Goal: Transaction & Acquisition: Purchase product/service

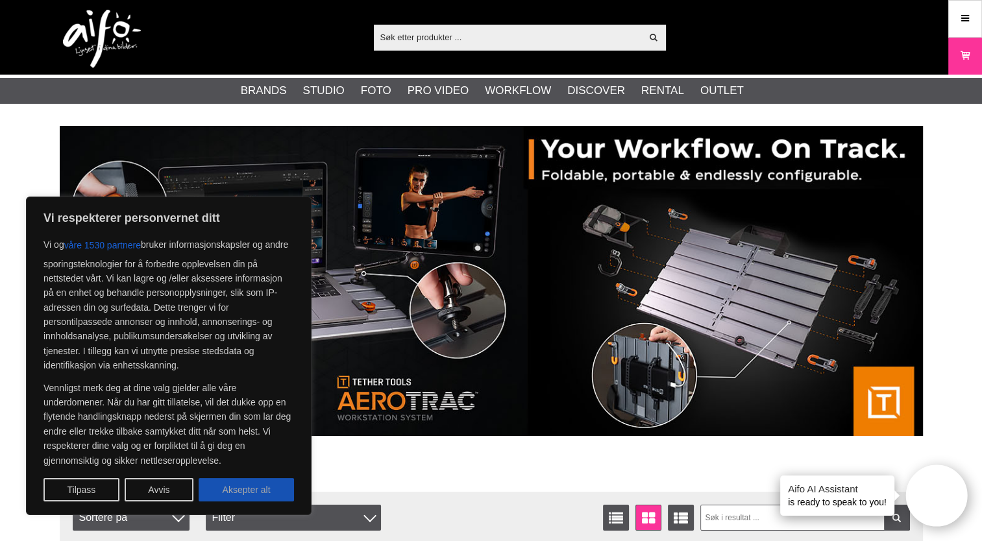
click at [250, 495] on button "Aksepter alt" at bounding box center [246, 489] width 95 height 23
checkbox input "true"
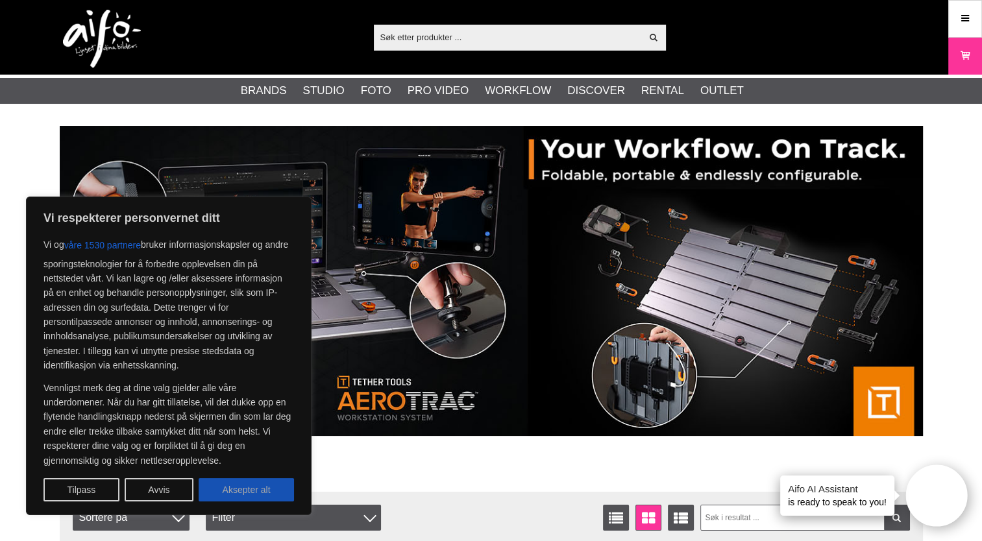
checkbox input "true"
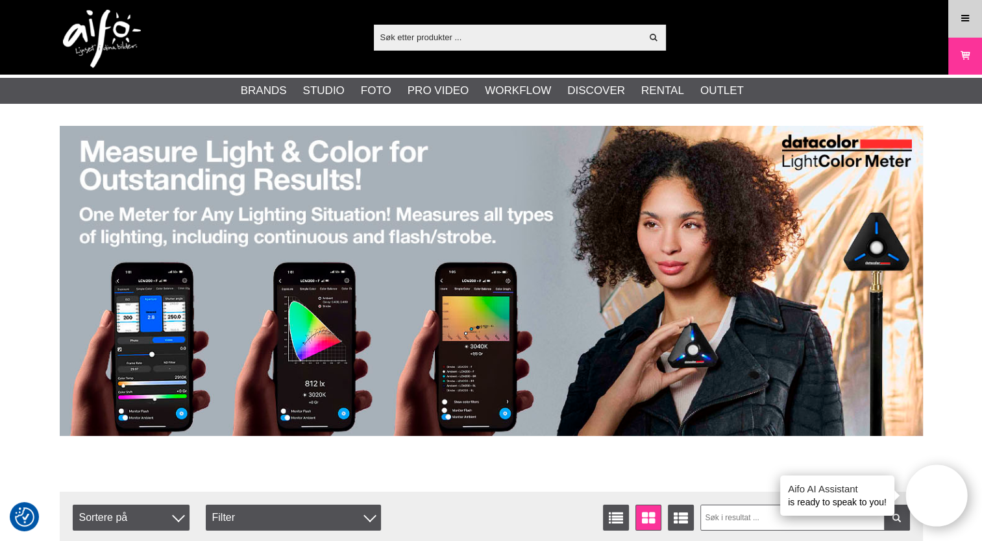
click at [964, 14] on icon at bounding box center [965, 19] width 12 height 14
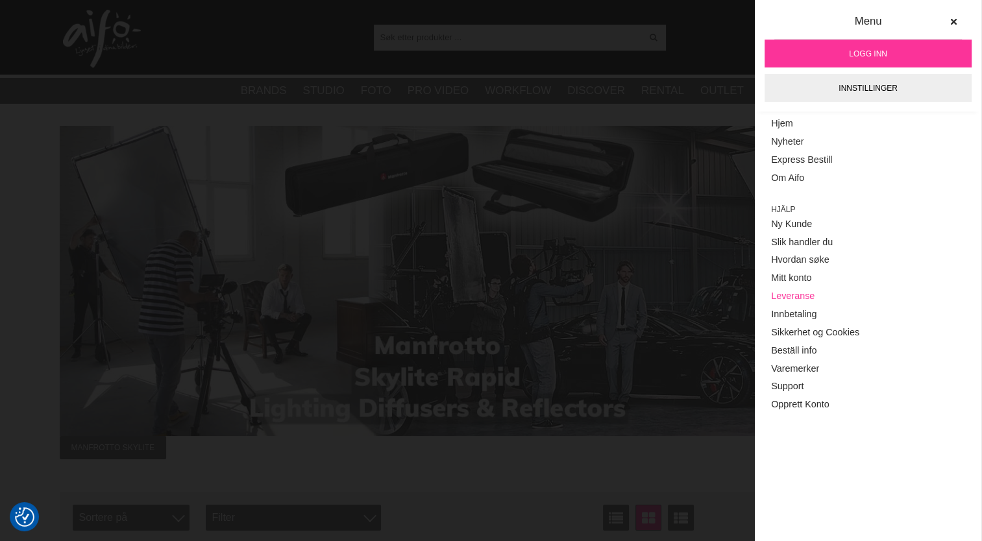
click at [799, 292] on link "Leveranse" at bounding box center [868, 296] width 194 height 18
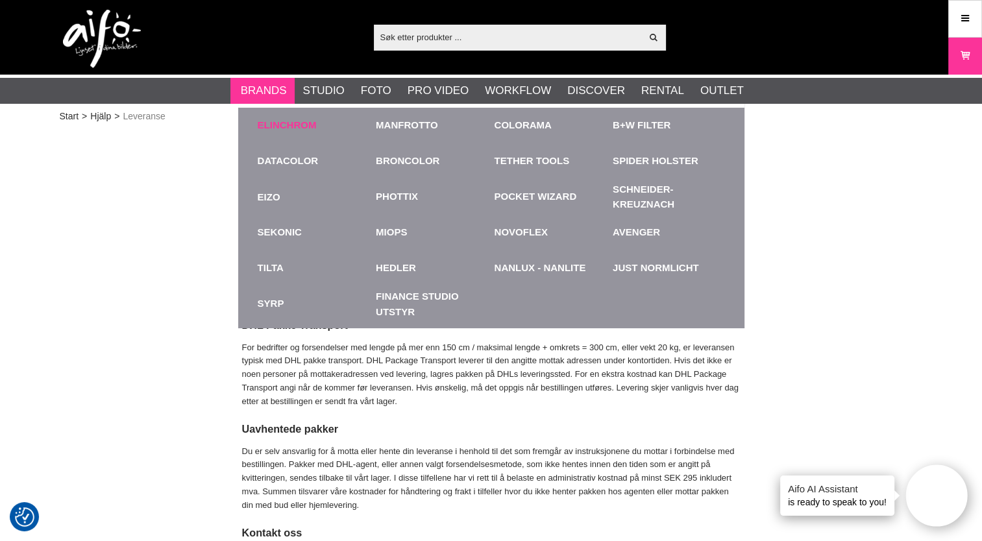
click at [277, 127] on link "Elinchrom" at bounding box center [287, 125] width 59 height 15
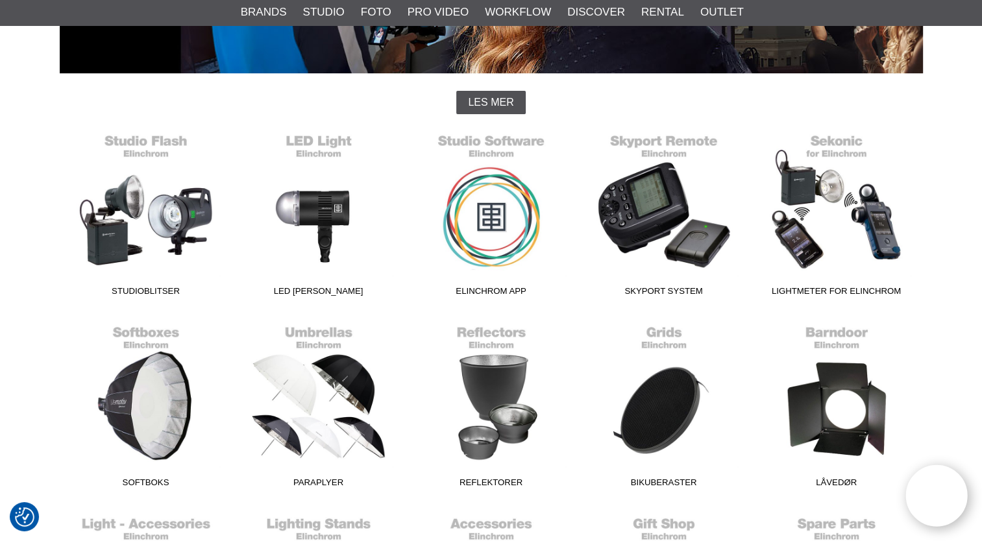
scroll to position [311, 0]
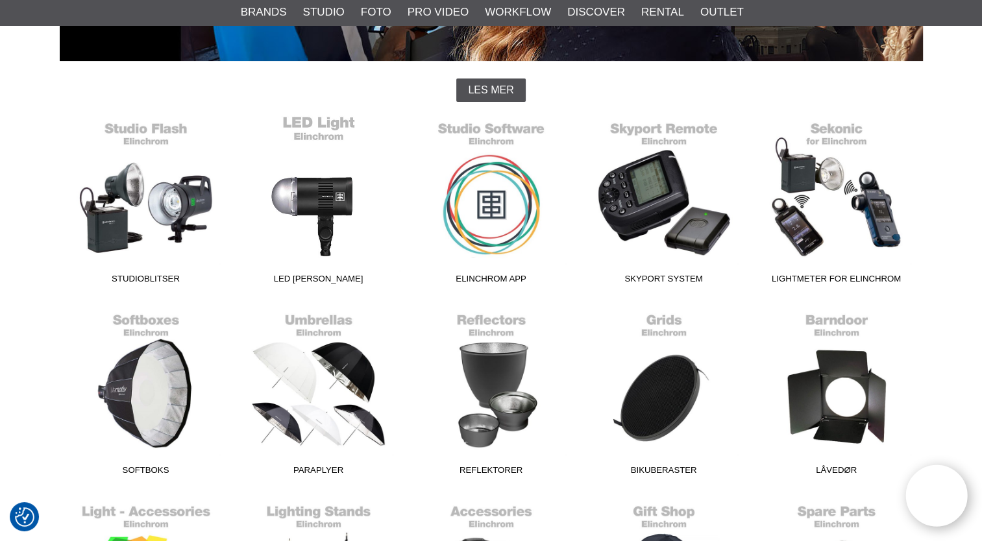
click at [319, 206] on link "LED [PERSON_NAME]" at bounding box center [318, 202] width 173 height 175
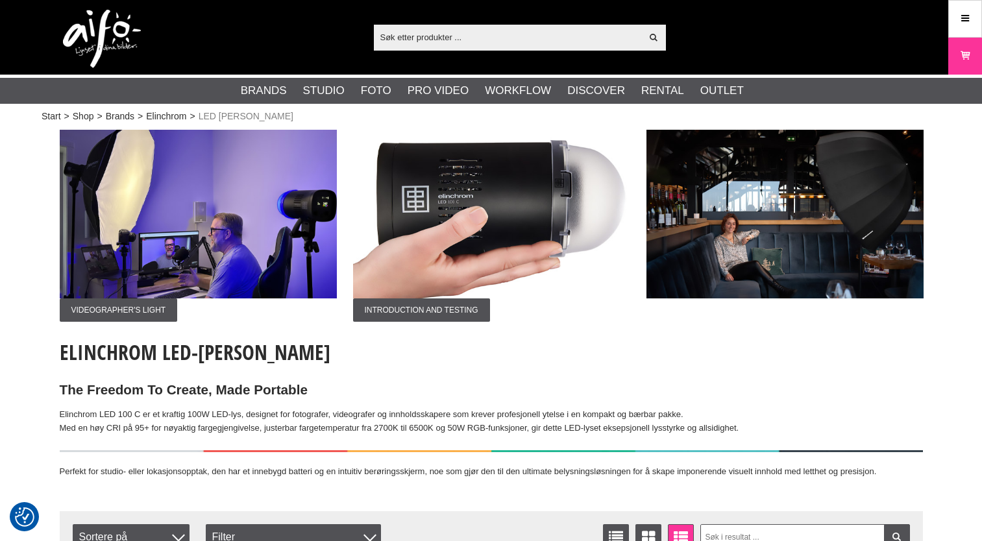
checkbox input "true"
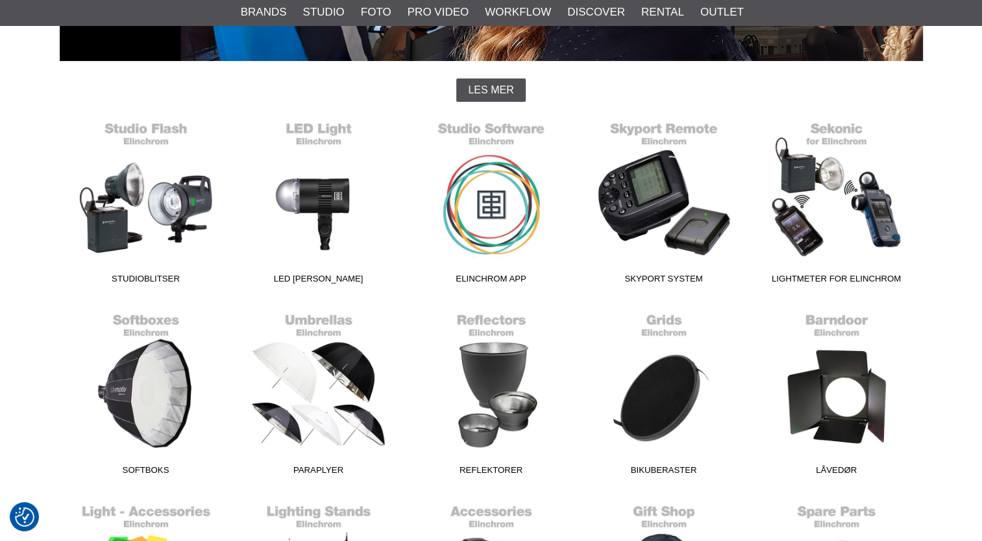
scroll to position [311, 0]
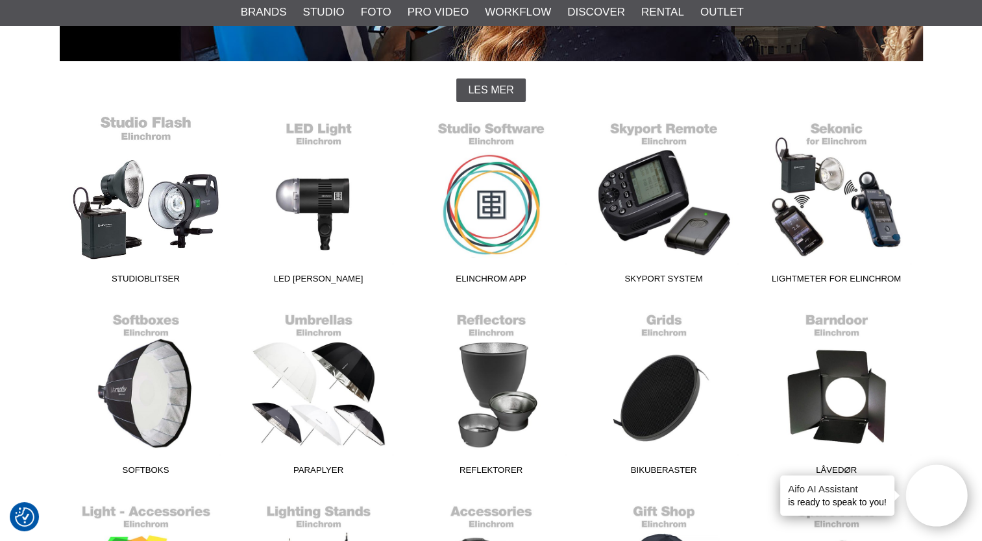
click at [159, 204] on link "Studioblitser" at bounding box center [146, 202] width 173 height 175
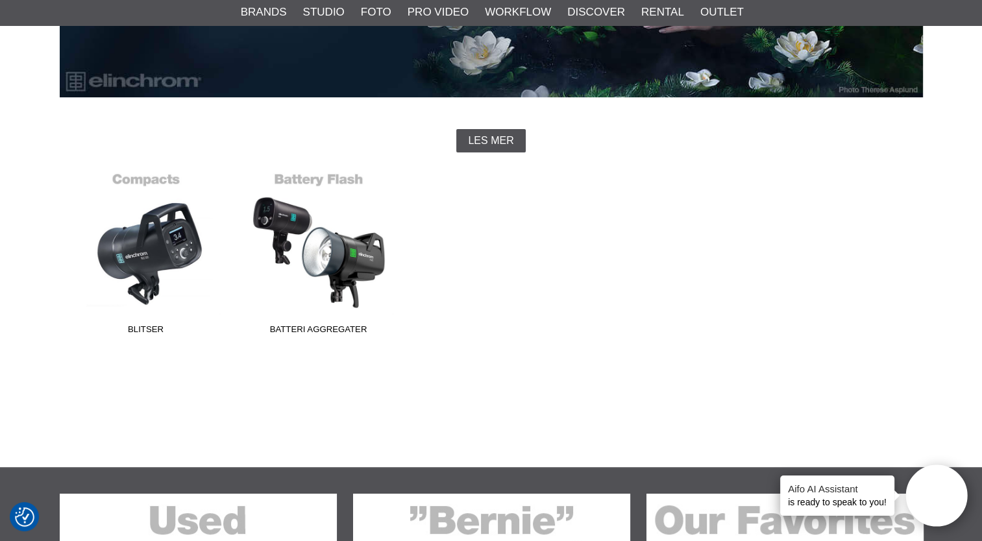
scroll to position [285, 0]
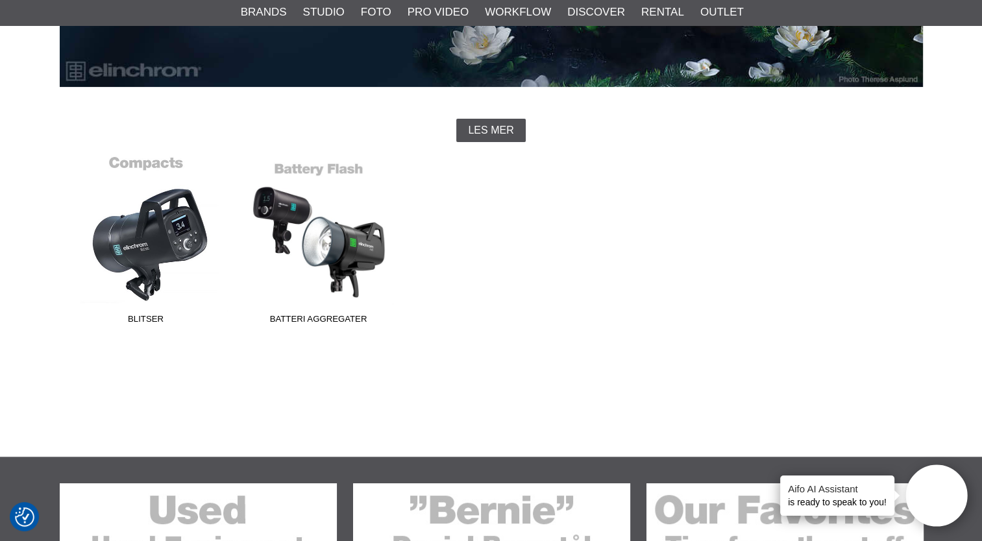
click at [166, 238] on link "Blitser" at bounding box center [146, 242] width 173 height 175
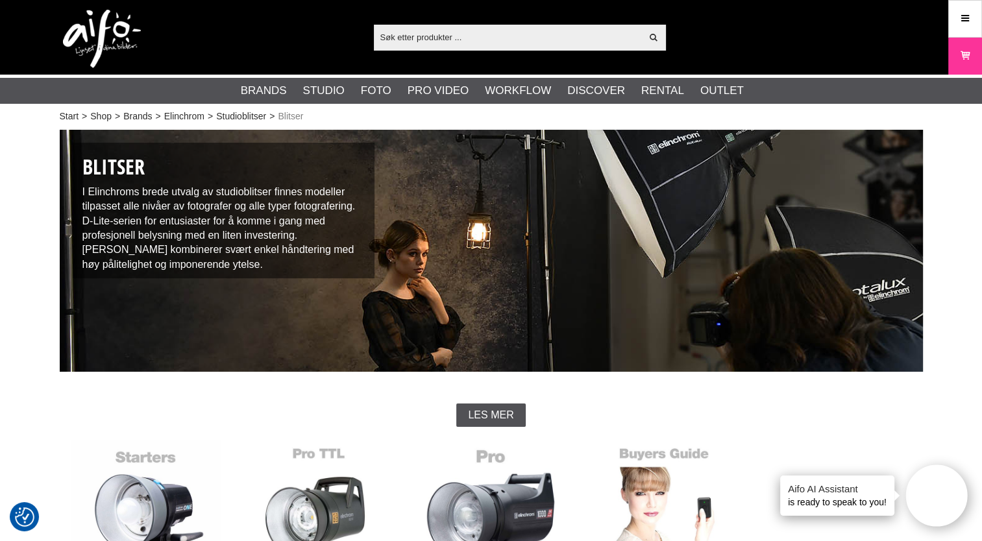
click at [410, 38] on input "text" at bounding box center [508, 36] width 268 height 19
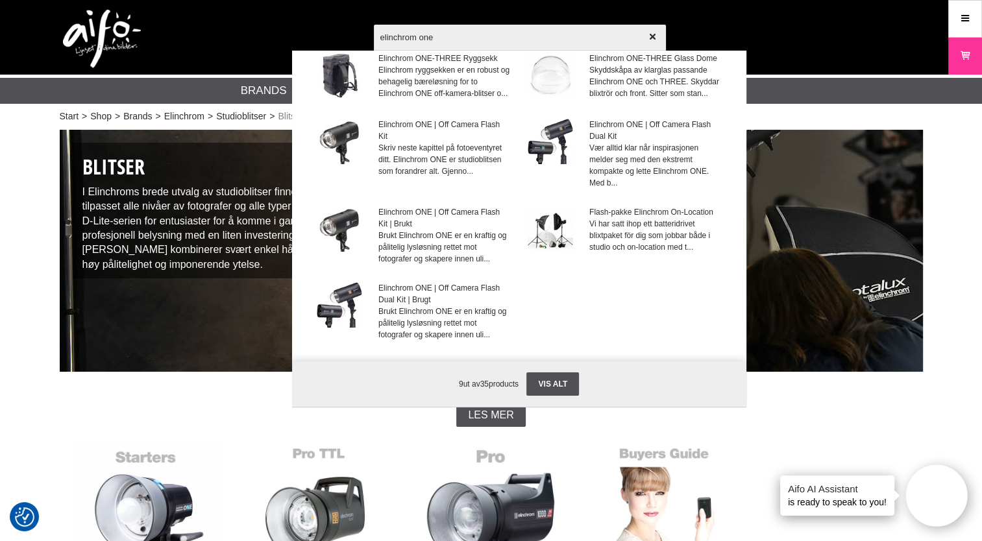
scroll to position [119, 0]
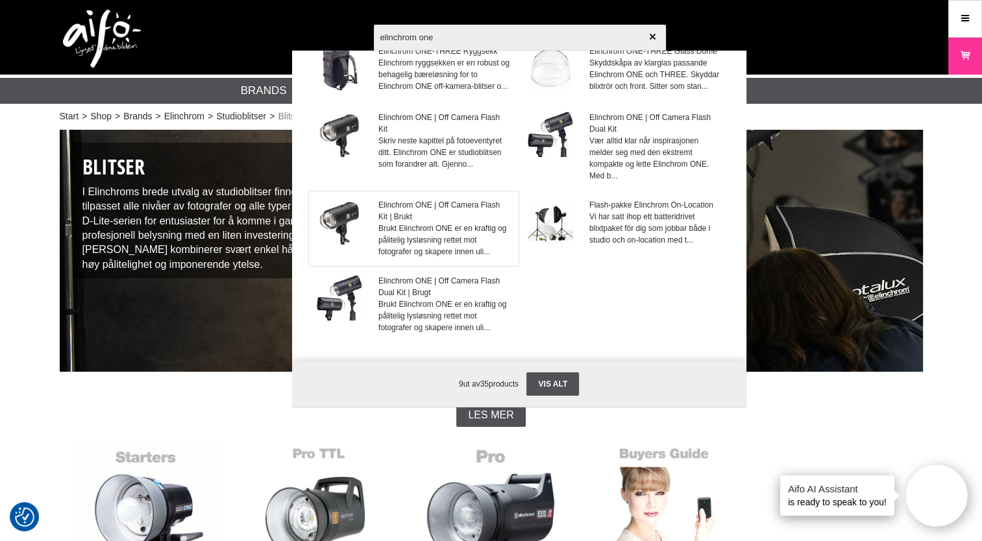
type input "elinchrom one"
click at [398, 245] on span "Brukt Elinchrom ONE er en kraftig og pålitelig lysløsning rettet mot fotografer…" at bounding box center [444, 240] width 132 height 35
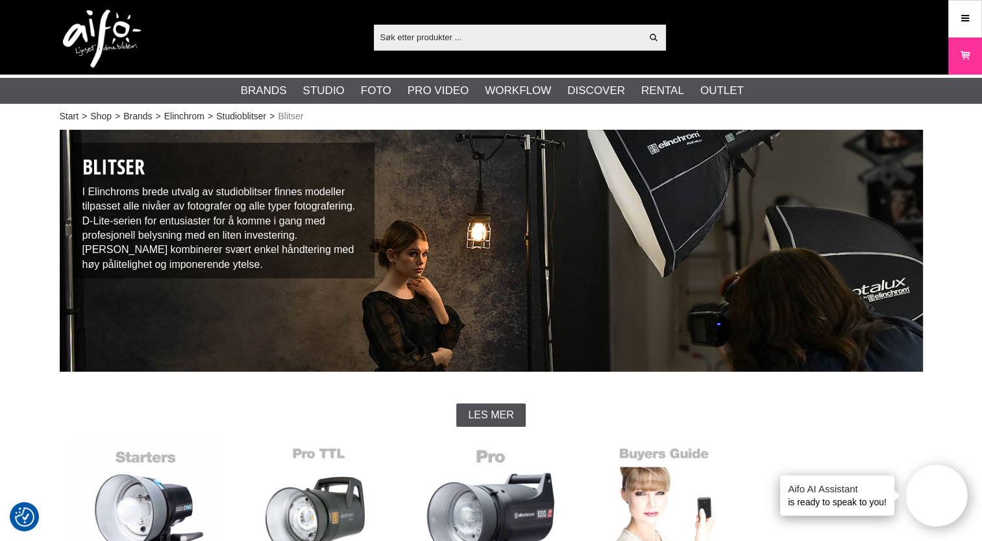
click at [392, 36] on input "text" at bounding box center [508, 36] width 268 height 19
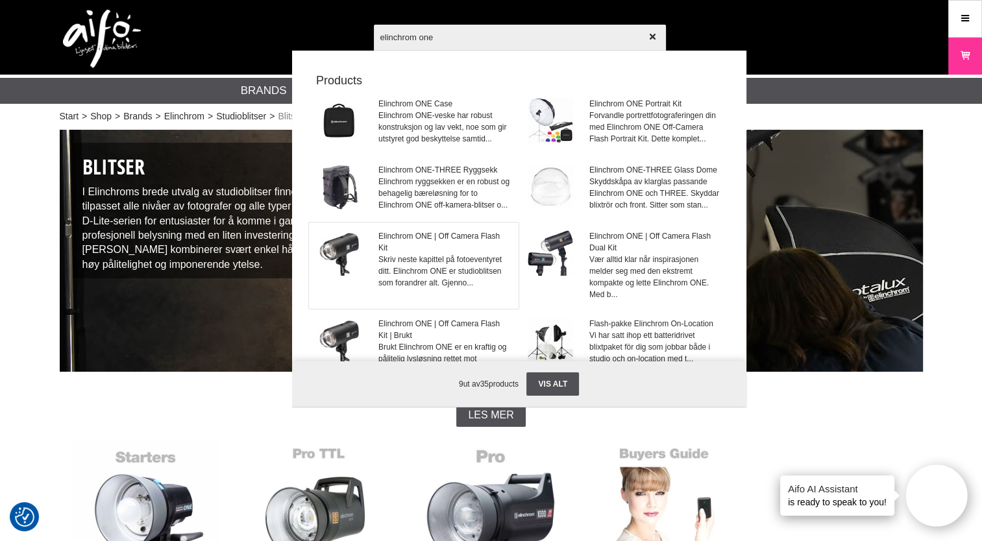
type input "elinchrom one"
click at [388, 254] on span "Elinchrom ONE | Off Camera Flash Kit" at bounding box center [444, 241] width 132 height 23
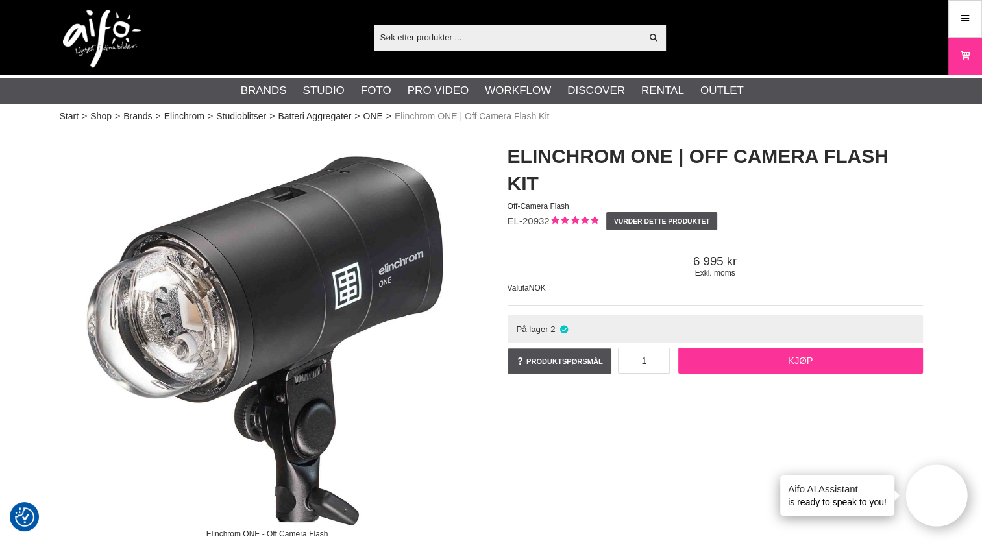
click at [793, 357] on link "Kjøp" at bounding box center [800, 361] width 245 height 26
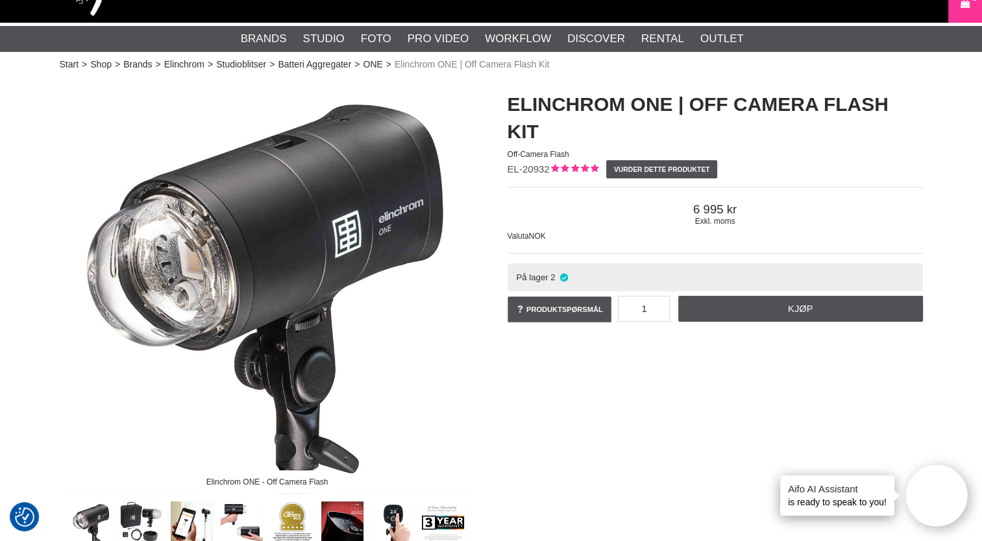
scroll to position [14, 0]
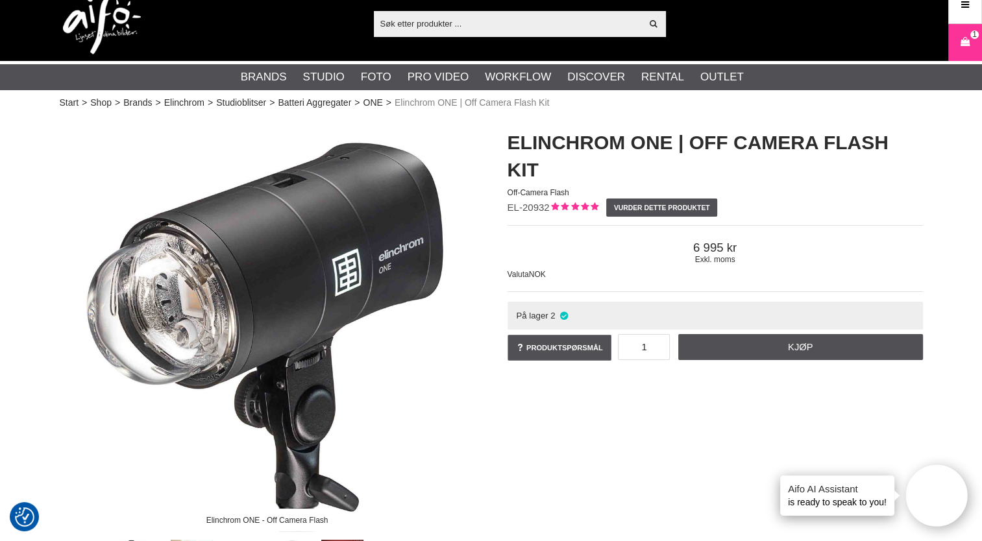
click at [406, 25] on input "text" at bounding box center [508, 23] width 268 height 19
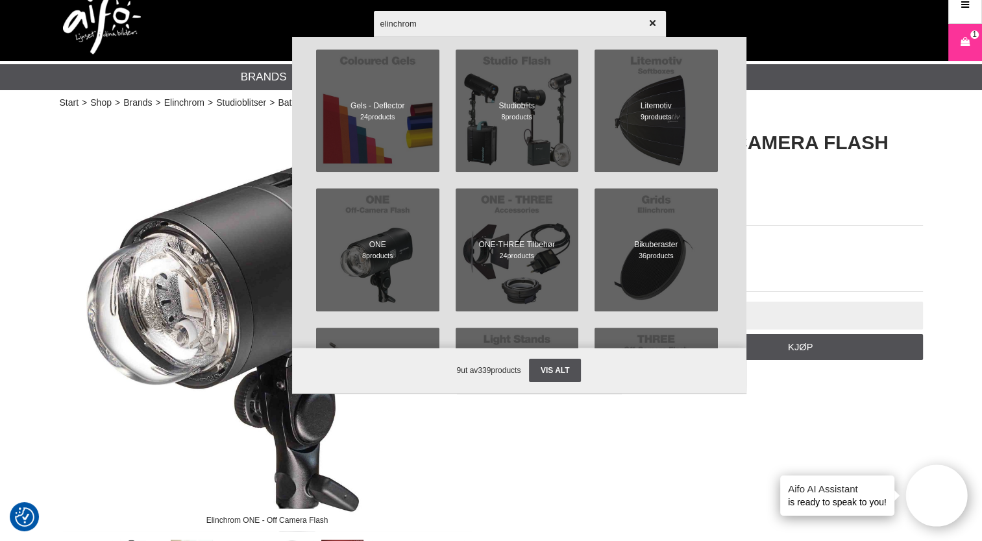
scroll to position [1286, 0]
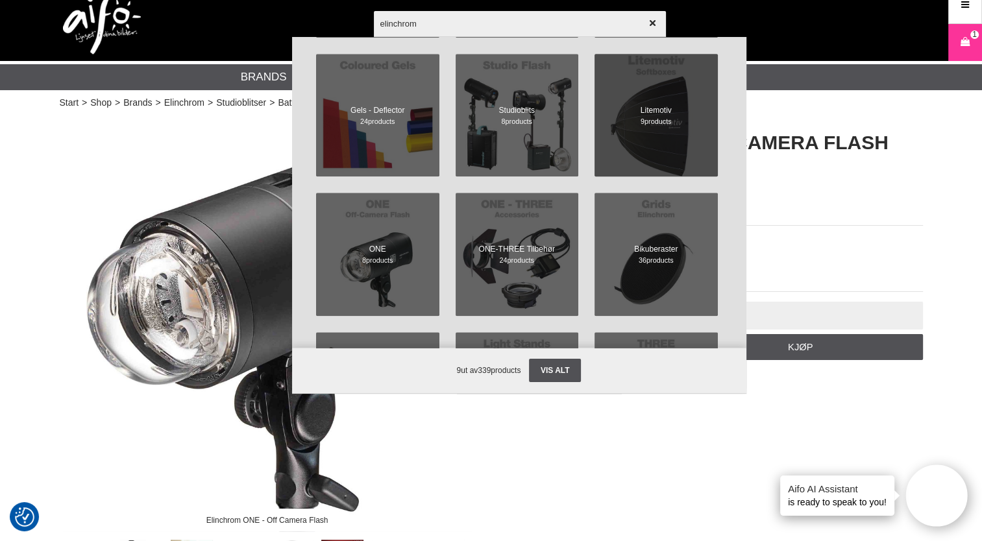
type input "elinchrom"
click at [660, 121] on span at bounding box center [655, 115] width 135 height 135
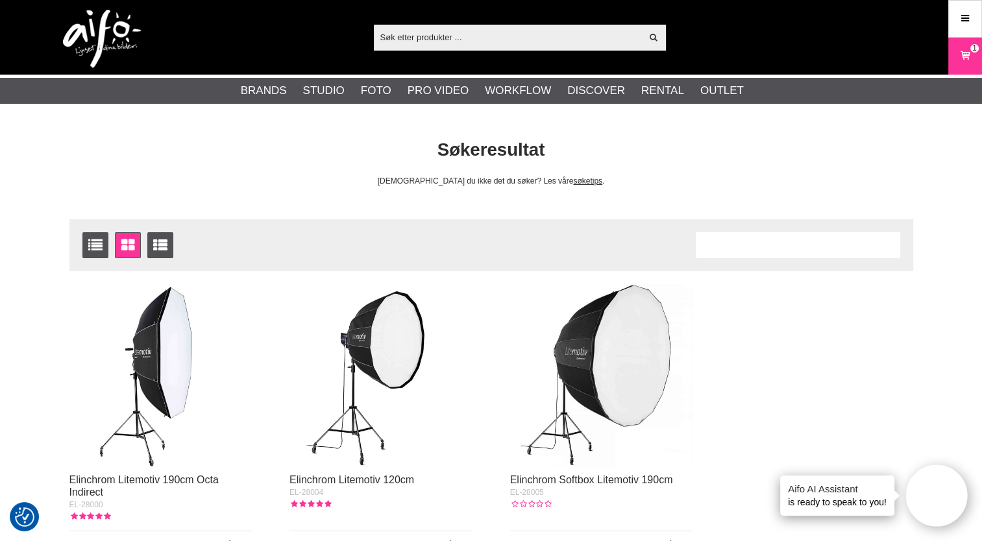
click at [389, 335] on img at bounding box center [380, 375] width 182 height 182
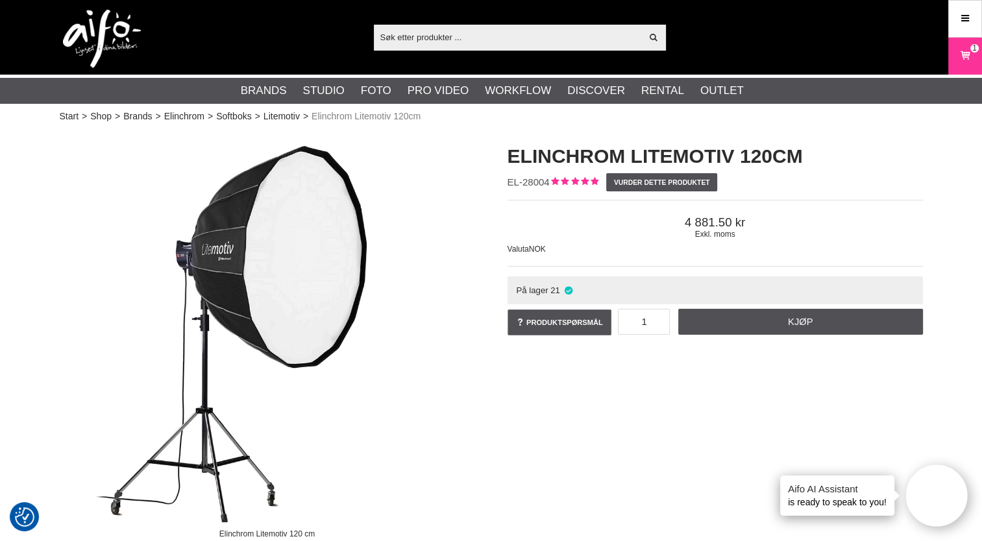
click at [391, 37] on input "text" at bounding box center [508, 36] width 268 height 19
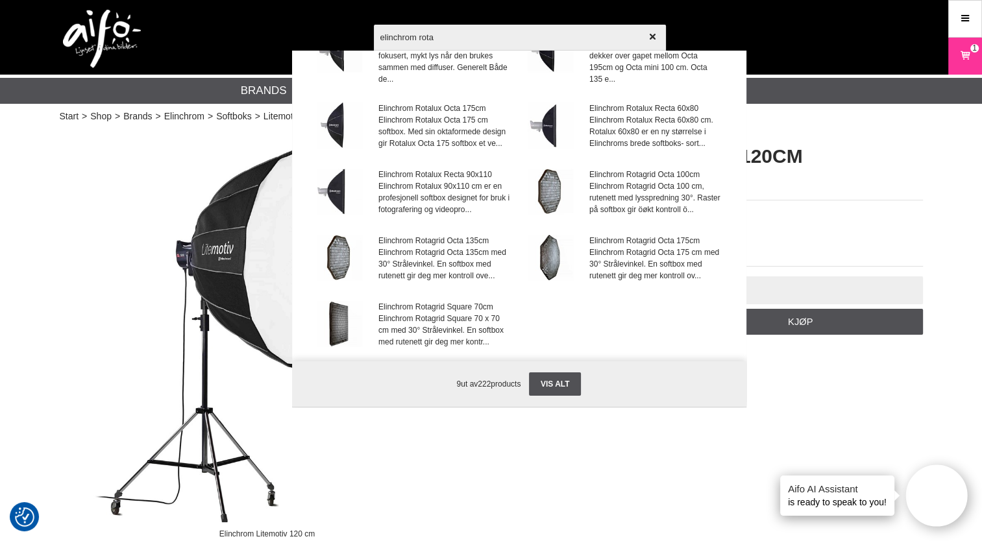
scroll to position [78, 0]
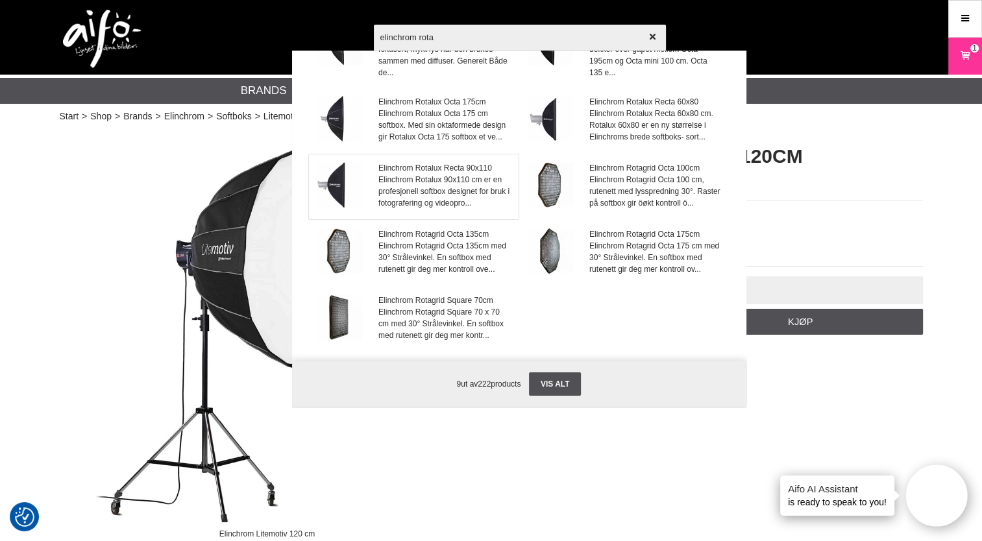
type input "elinchrom rota"
click at [434, 193] on span "Elinchrom Rotalux 90x110 cm er en profesjonell softbox designet for bruk i foto…" at bounding box center [444, 191] width 132 height 35
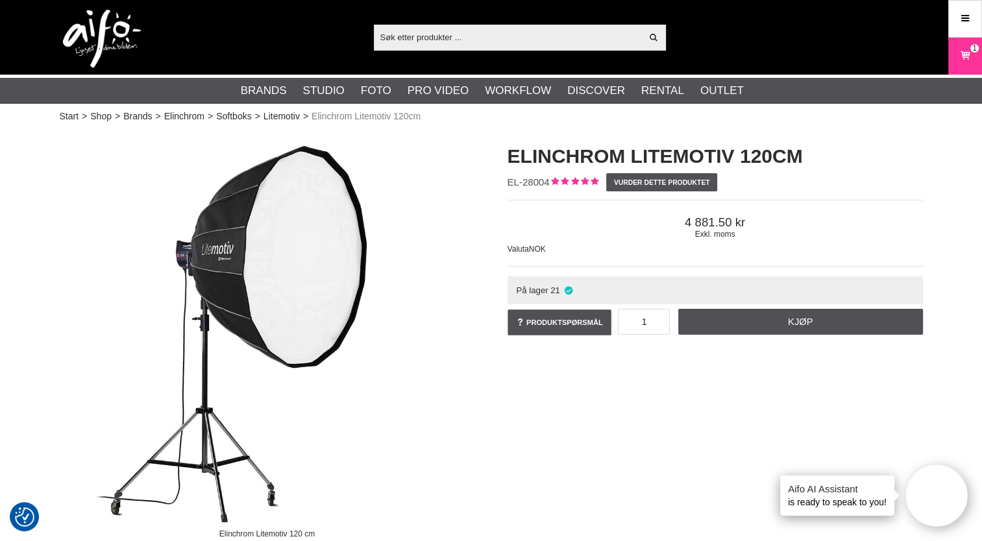
click at [410, 40] on input "text" at bounding box center [508, 36] width 268 height 19
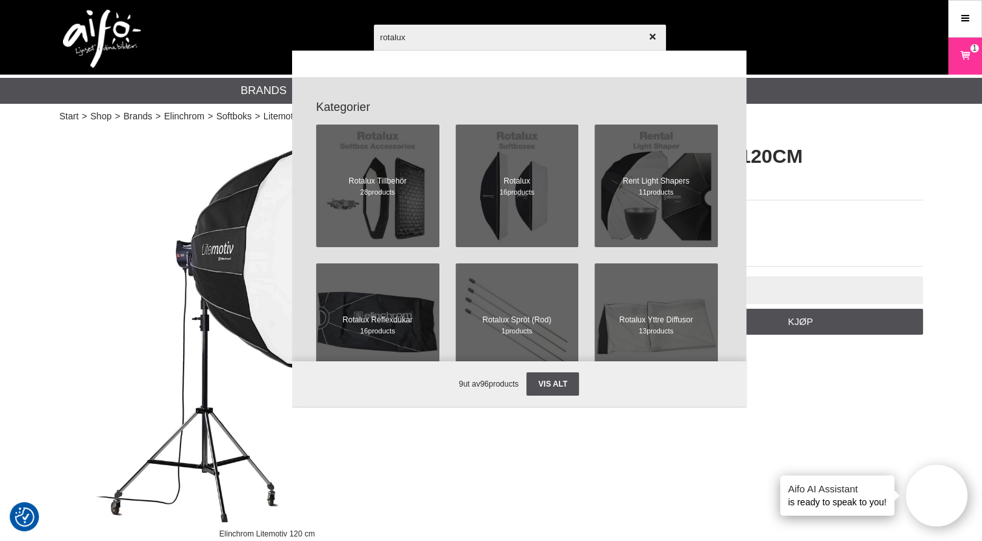
scroll to position [405, 0]
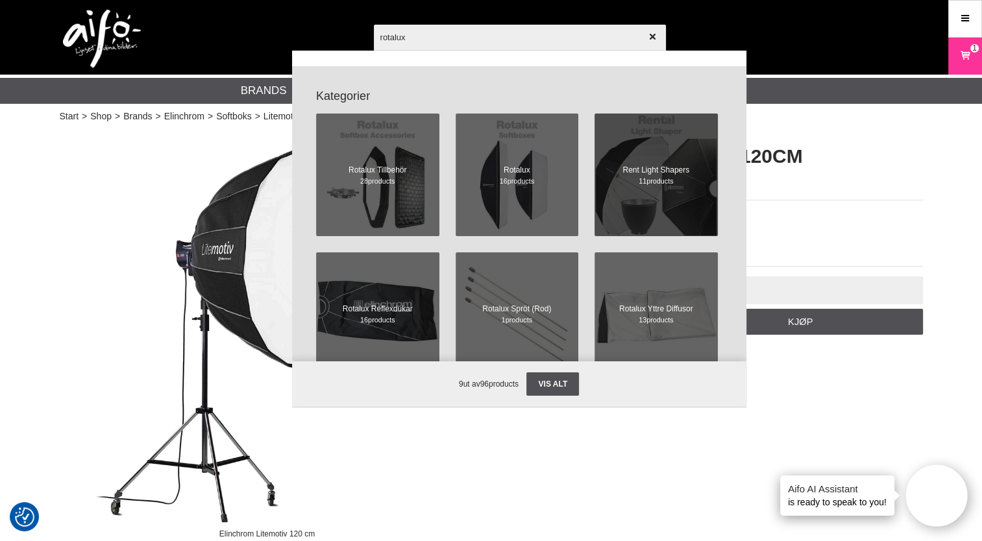
type input "rotalux"
click at [637, 182] on span "11 products" at bounding box center [655, 181] width 67 height 10
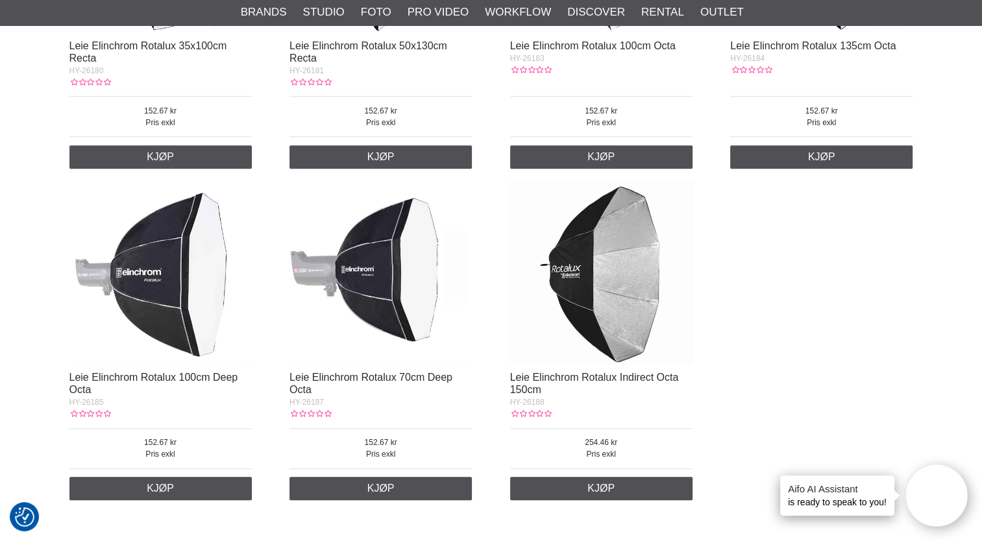
scroll to position [752, 0]
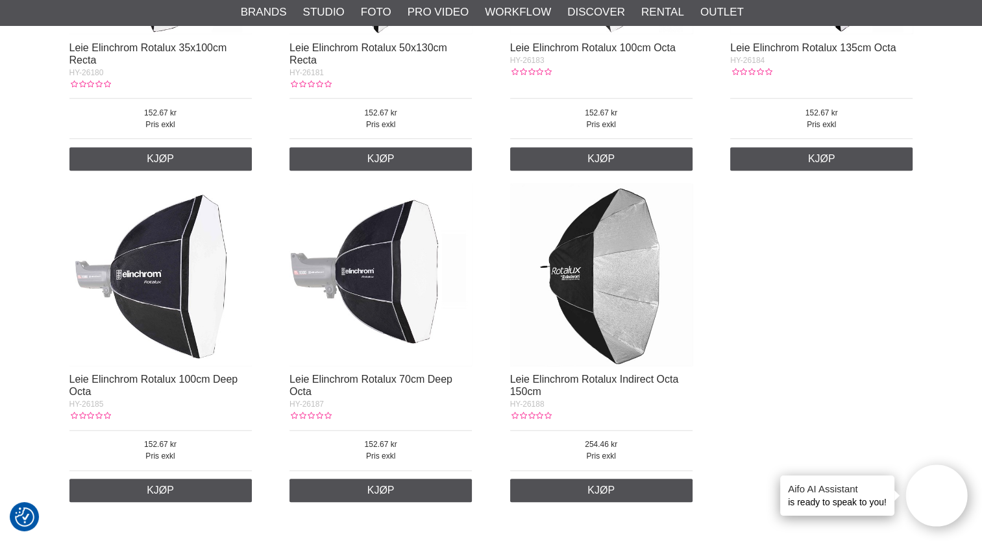
click at [375, 267] on img at bounding box center [380, 275] width 182 height 182
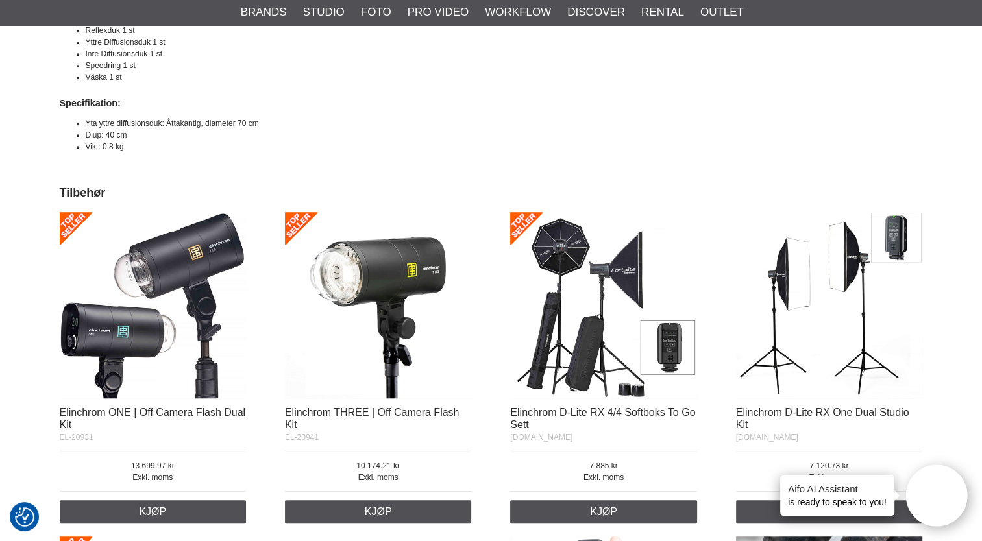
scroll to position [805, 0]
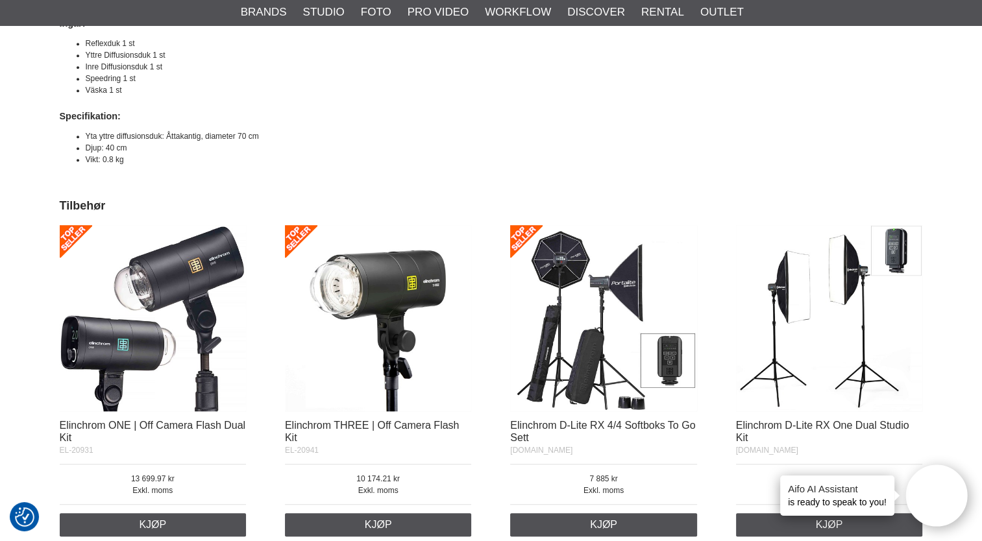
click at [582, 305] on img at bounding box center [603, 318] width 187 height 187
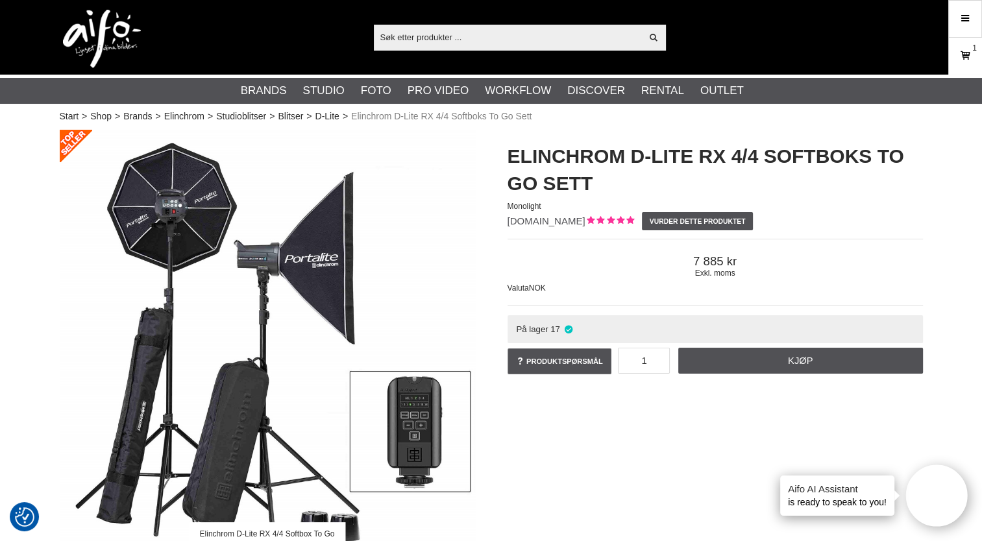
click at [960, 56] on icon at bounding box center [964, 56] width 13 height 14
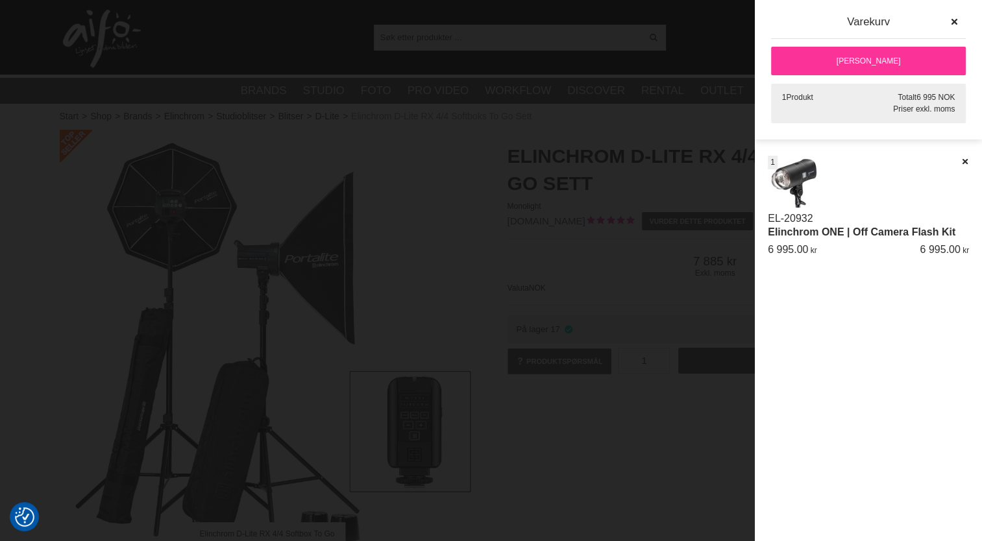
click at [805, 219] on link "EL-20932" at bounding box center [790, 218] width 45 height 11
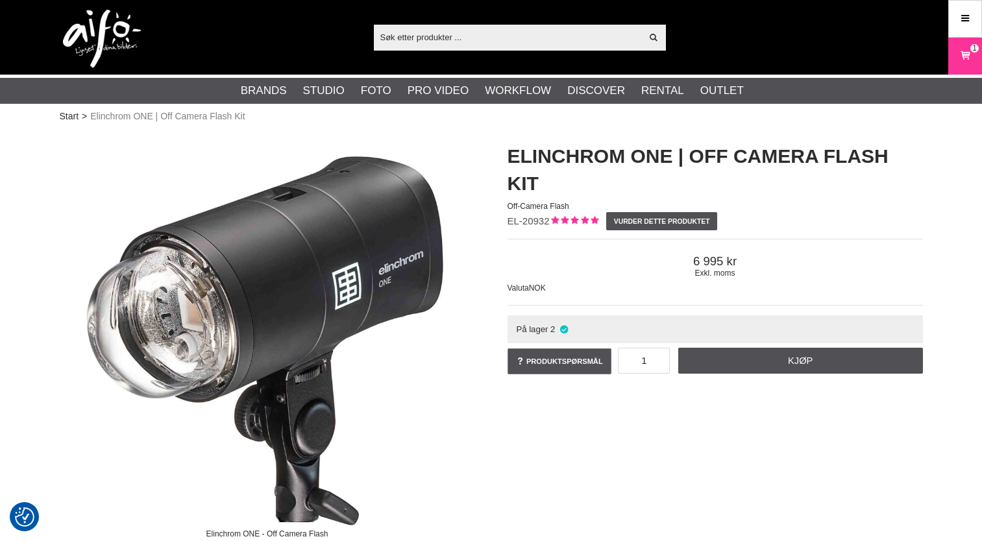
click at [811, 230] on div "Exkl. moms 6 995 Valuta NOK På lager 2 Produktspørsmål 1 Kjøp Hva vil du vite o…" at bounding box center [714, 306] width 415 height 152
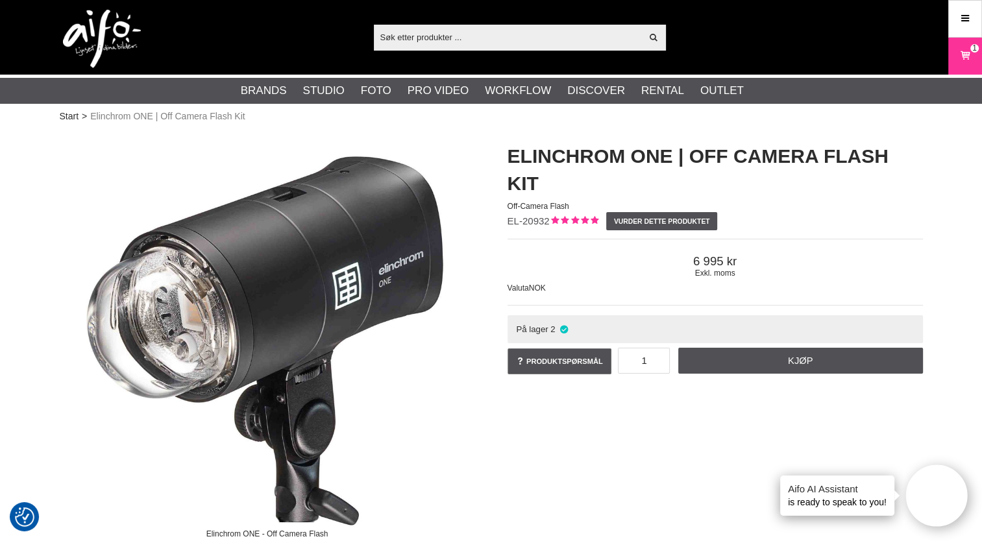
click at [389, 41] on input "text" at bounding box center [508, 36] width 268 height 19
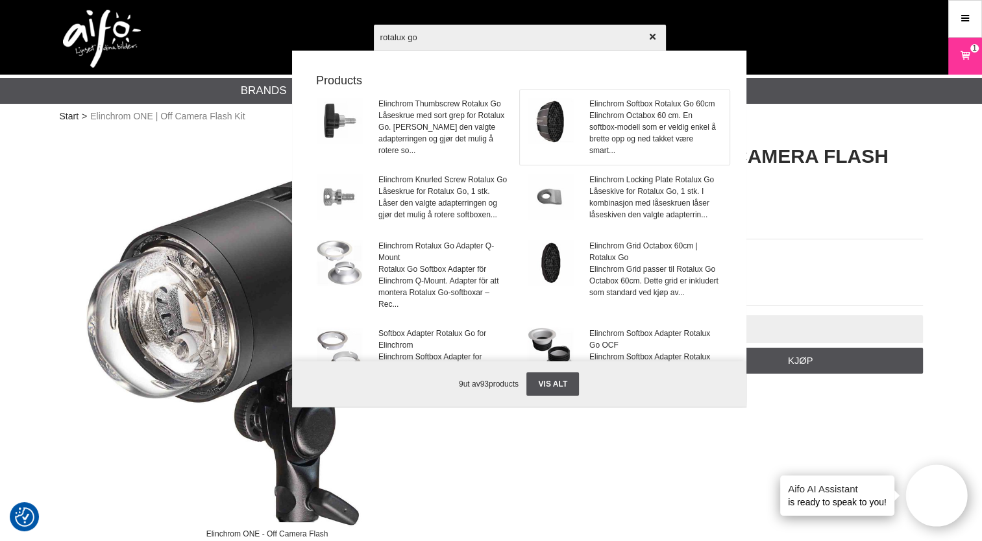
type input "rotalux go"
click at [616, 118] on span "Elinchrom Octabox 60 cm. En softbox-modell som er veldig enkel å brette opp og …" at bounding box center [655, 133] width 132 height 47
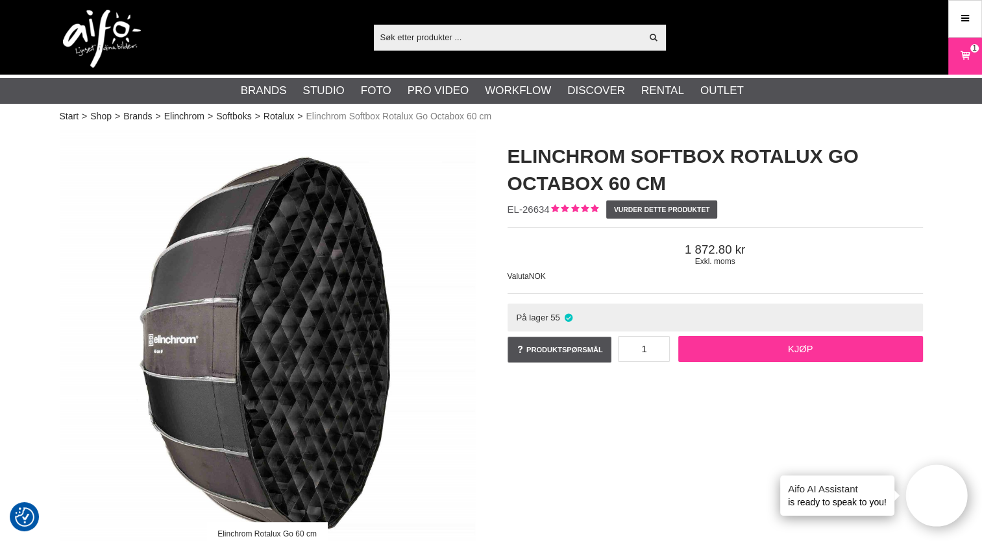
click at [787, 347] on link "Kjøp" at bounding box center [800, 349] width 245 height 26
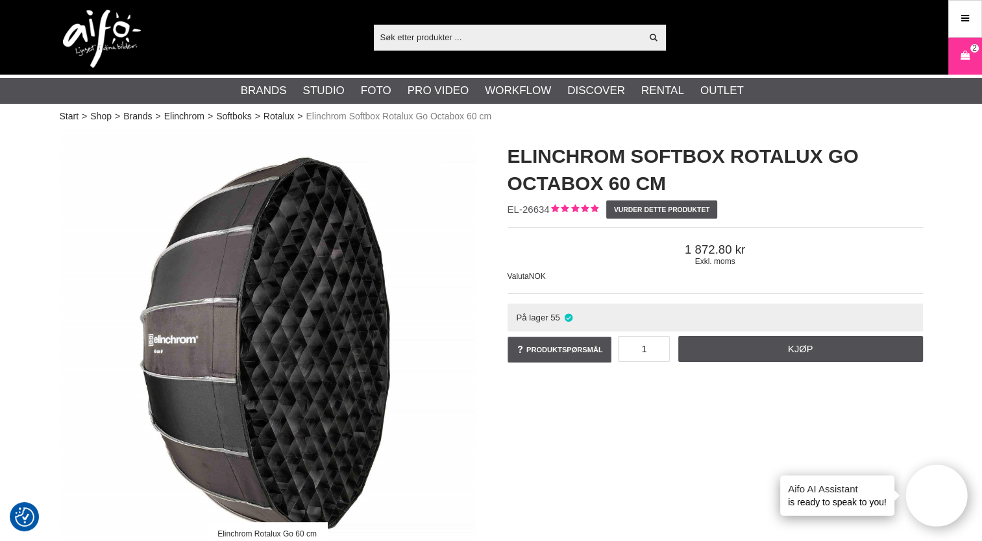
click at [419, 38] on input "text" at bounding box center [508, 36] width 268 height 19
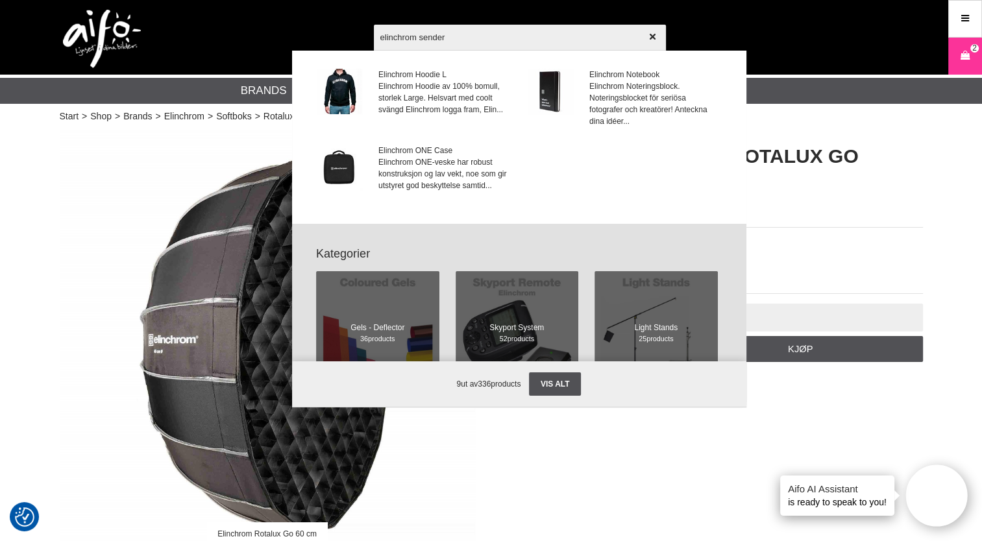
scroll to position [260, 0]
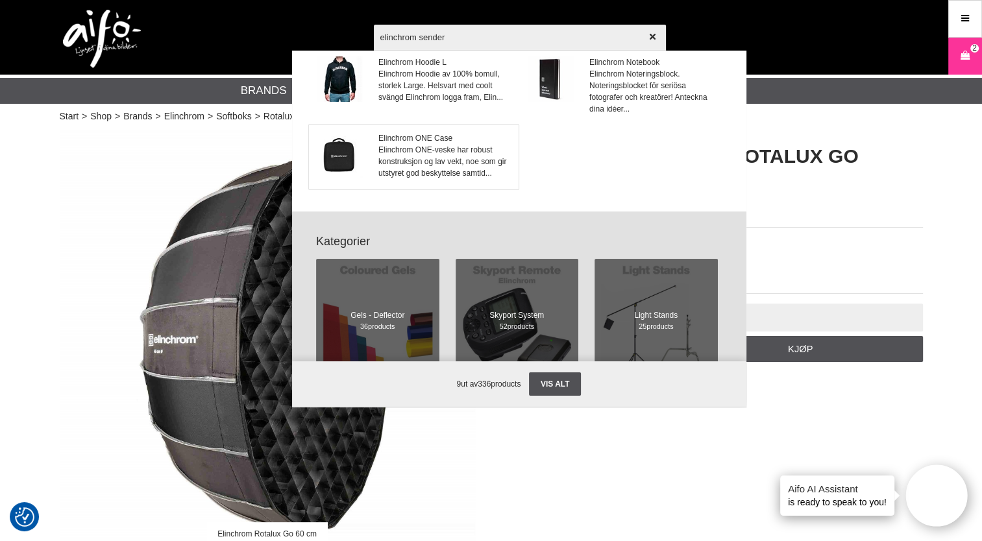
type input "elinchrom sender"
click at [428, 168] on span "Elinchrom ONE-veske har robust konstruksjon og lav vekt, noe som gir utstyret g…" at bounding box center [444, 161] width 132 height 35
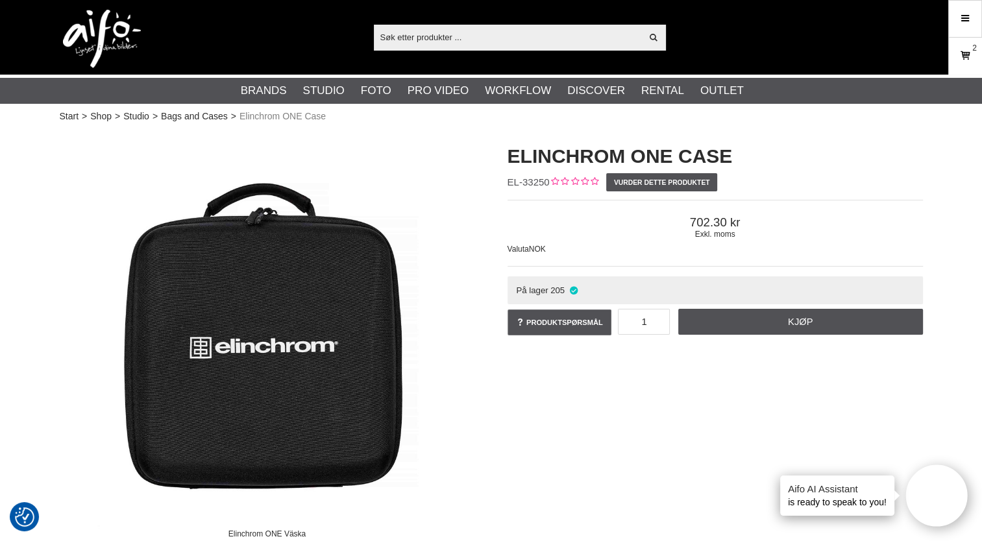
click at [965, 57] on icon at bounding box center [964, 56] width 13 height 14
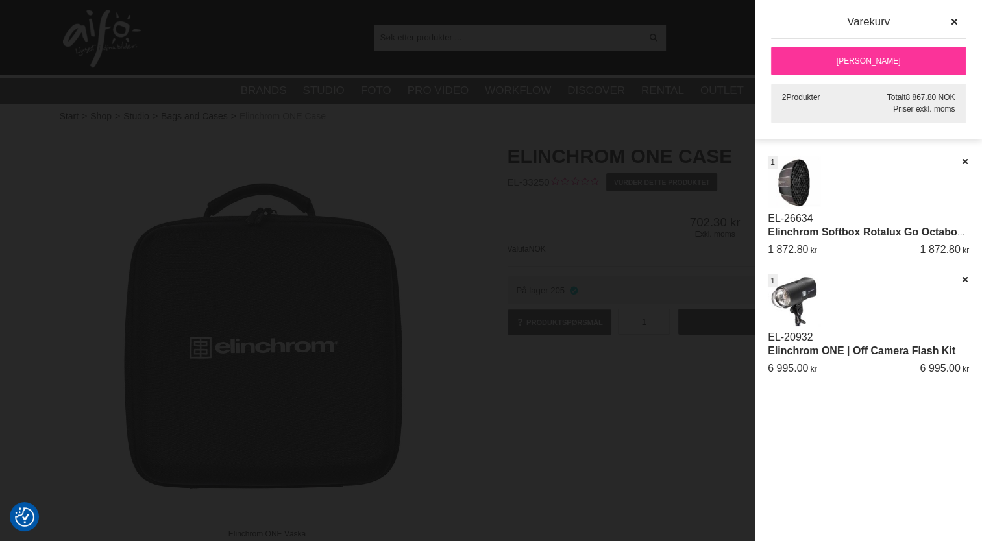
click at [805, 346] on link "Elinchrom ONE | Off Camera Flash Kit" at bounding box center [862, 350] width 188 height 11
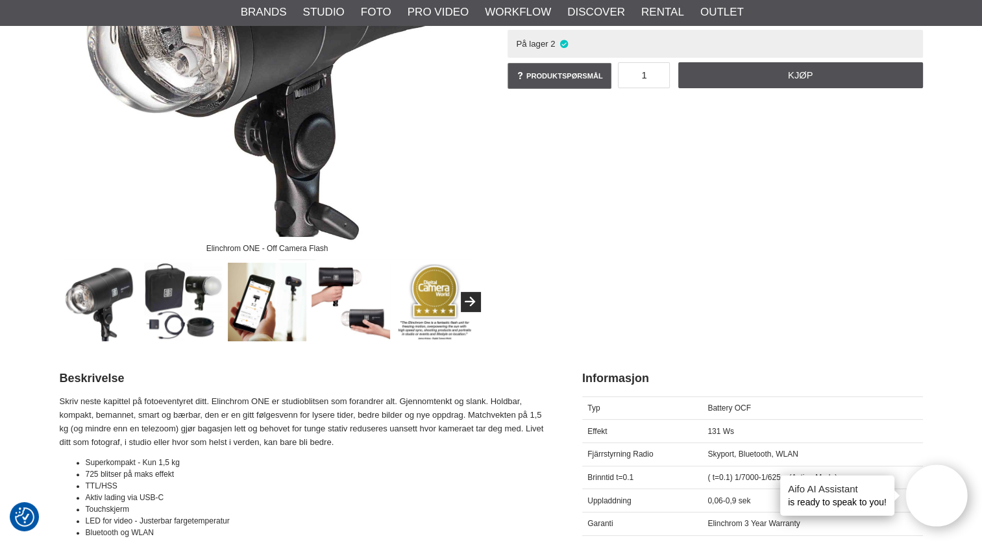
scroll to position [328, 0]
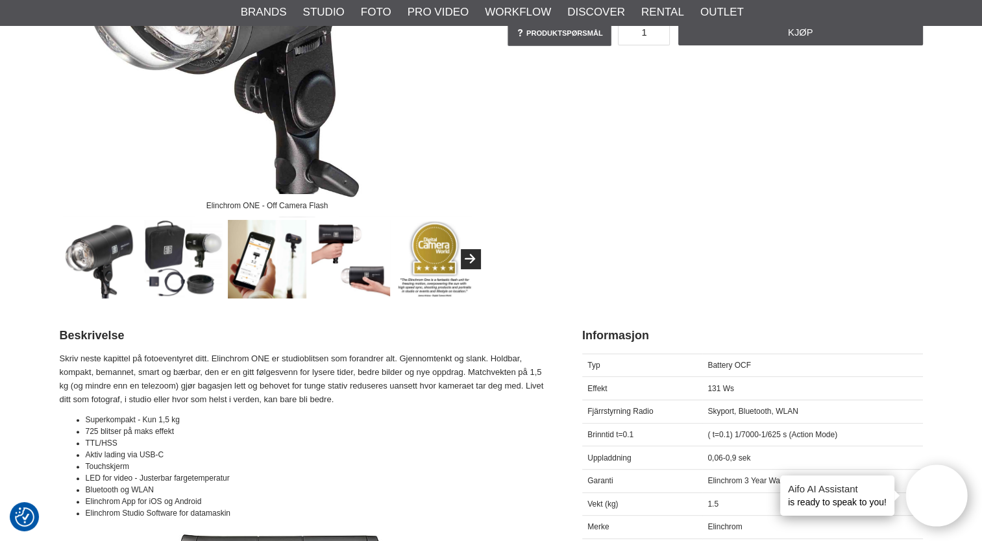
click at [171, 245] on img at bounding box center [183, 259] width 79 height 79
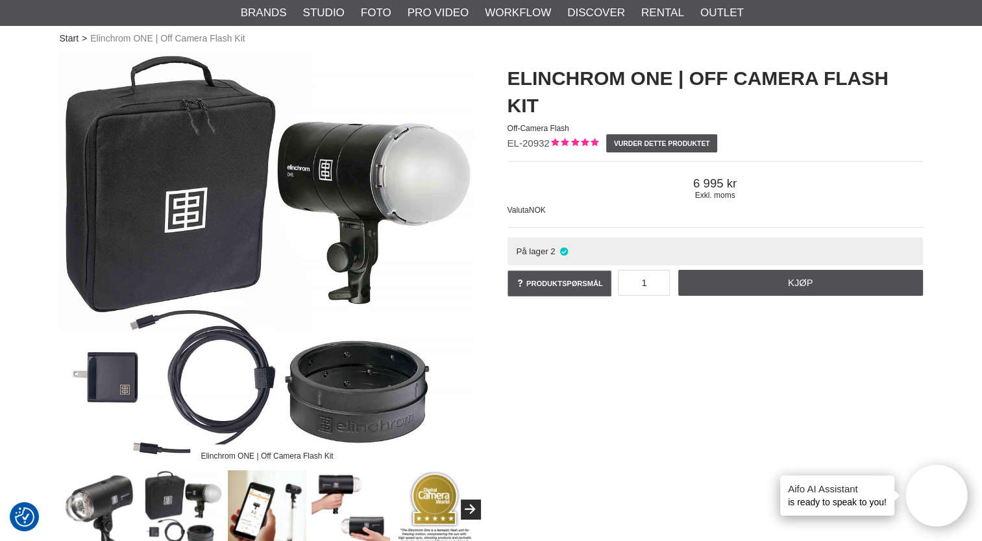
scroll to position [0, 0]
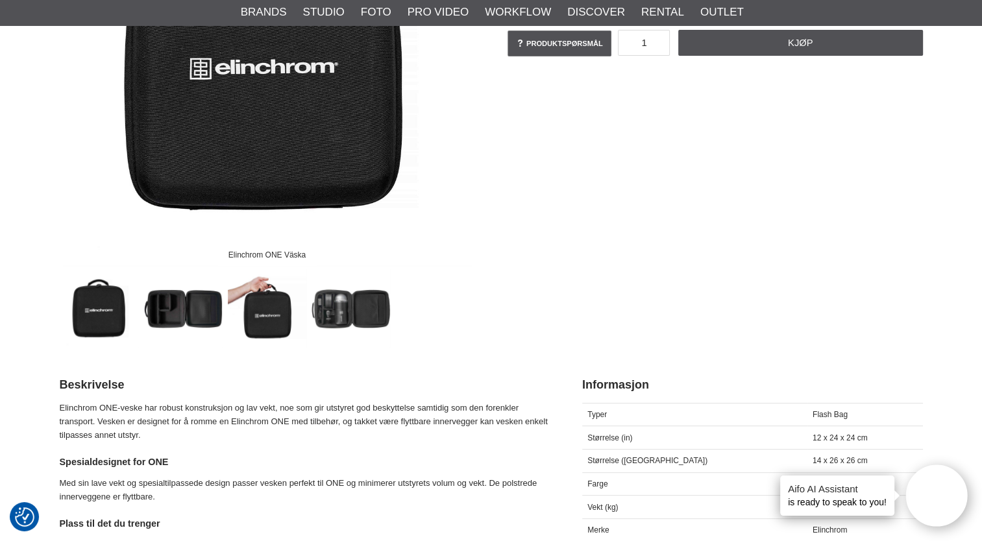
scroll to position [319, 0]
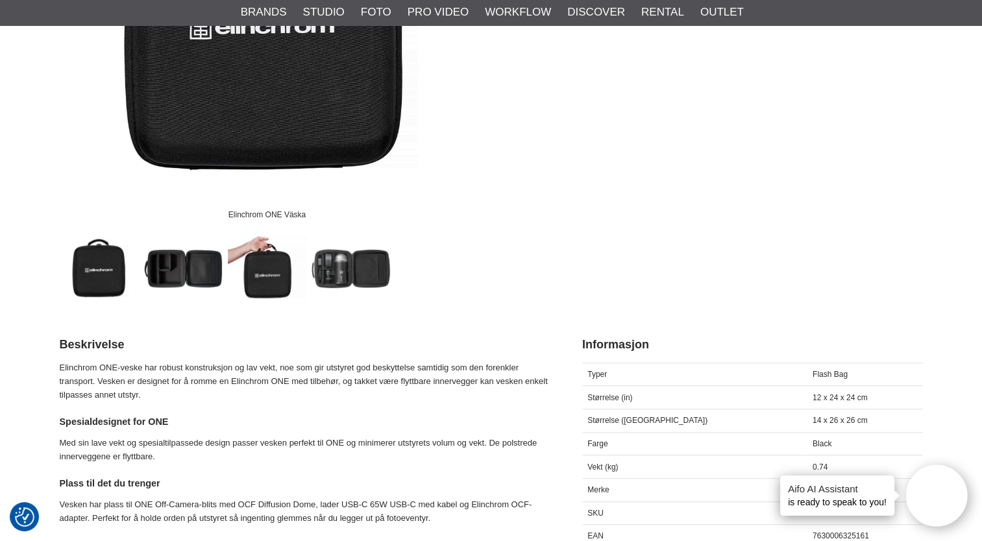
click at [171, 271] on img at bounding box center [183, 268] width 79 height 79
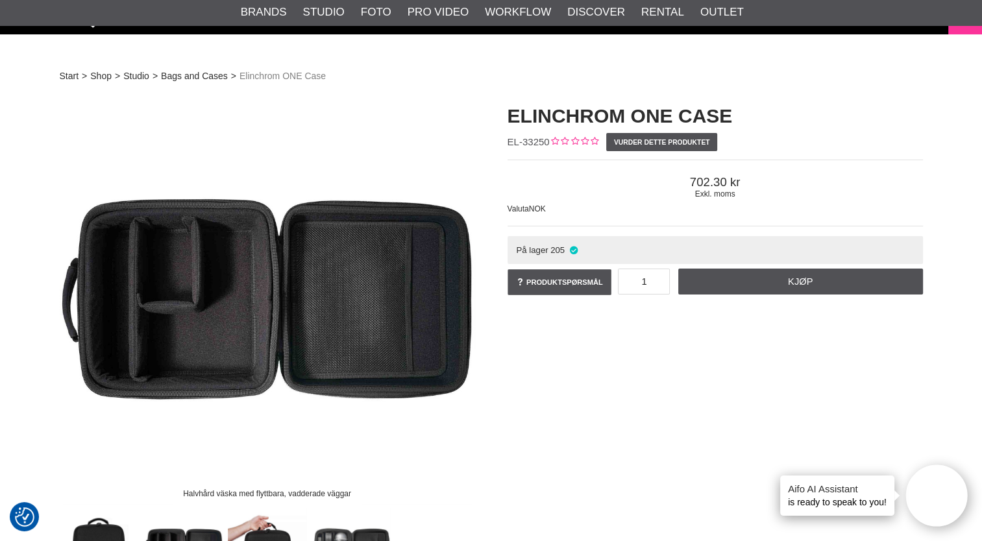
scroll to position [3, 0]
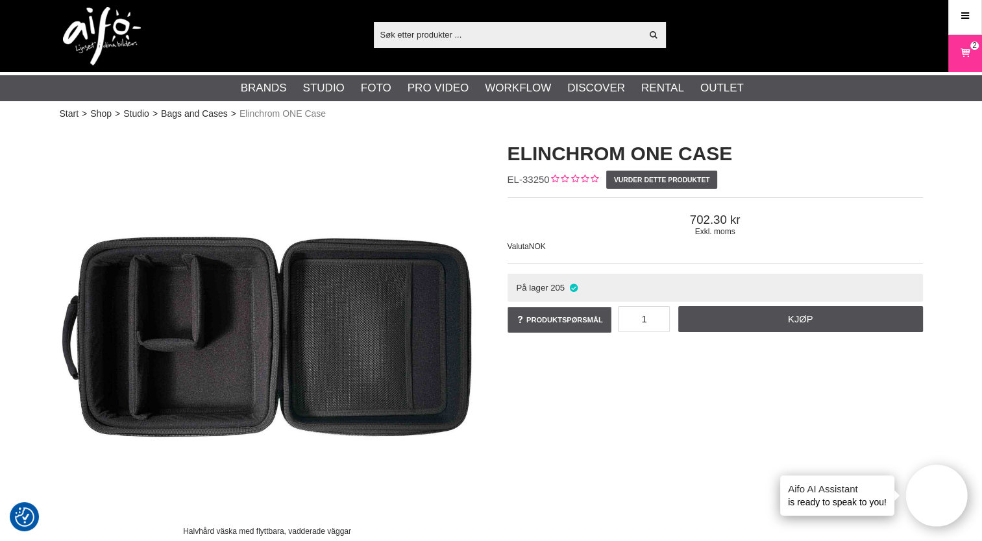
click at [405, 30] on input "text" at bounding box center [508, 34] width 268 height 19
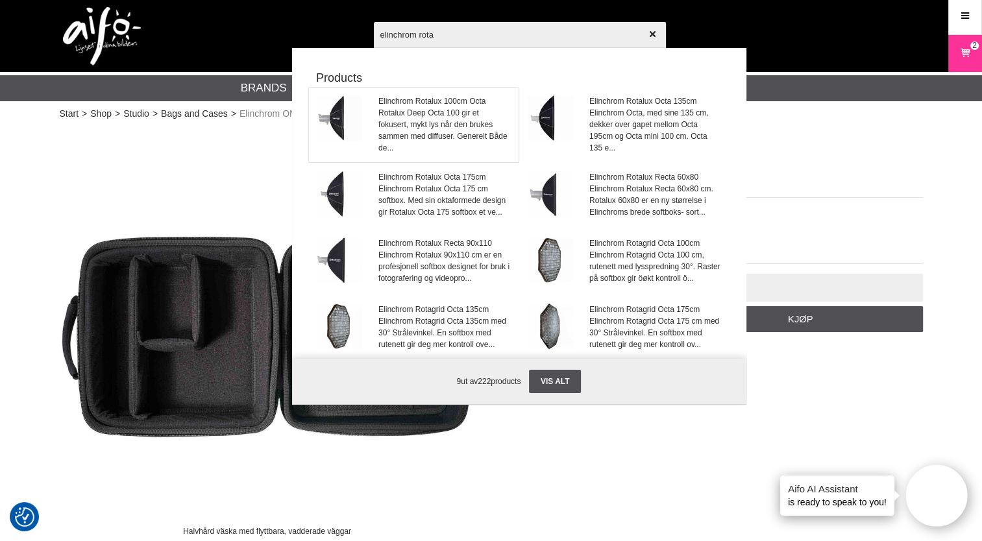
type input "elinchrom rota"
click at [427, 117] on span "Rotalux Deep Octa 100 gir et fokusert, mykt lys når den brukes sammen med diffu…" at bounding box center [444, 130] width 132 height 47
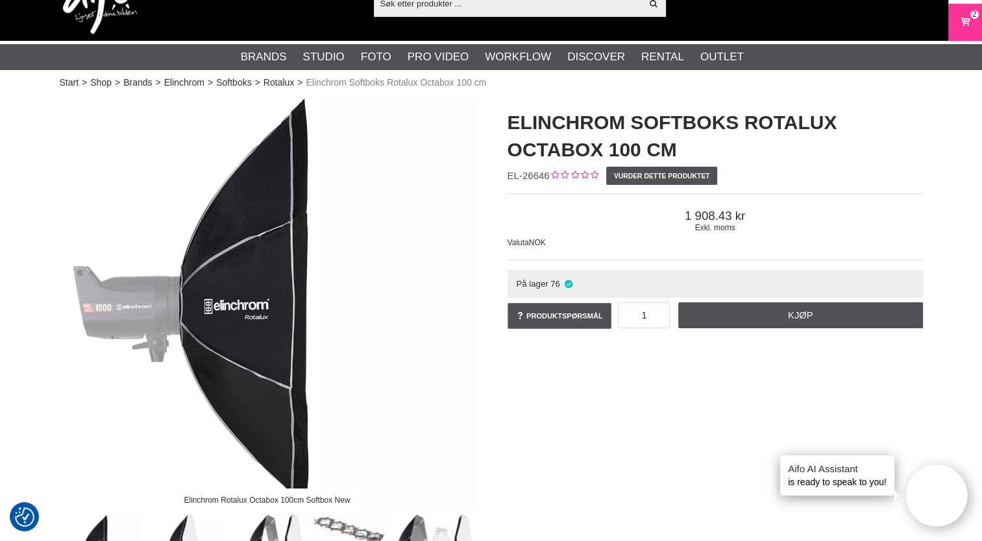
scroll to position [21, 0]
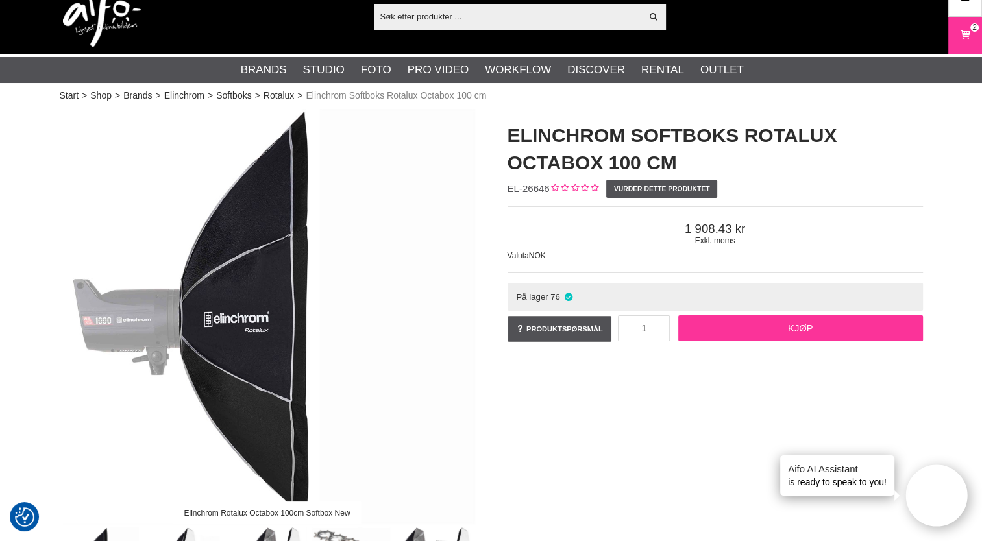
click at [807, 333] on link "Kjøp" at bounding box center [800, 328] width 245 height 26
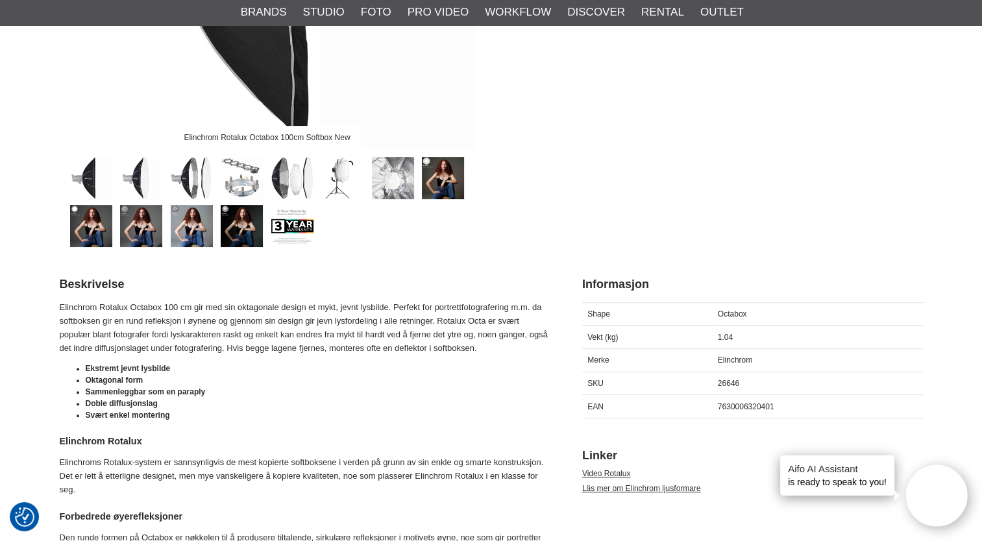
scroll to position [0, 0]
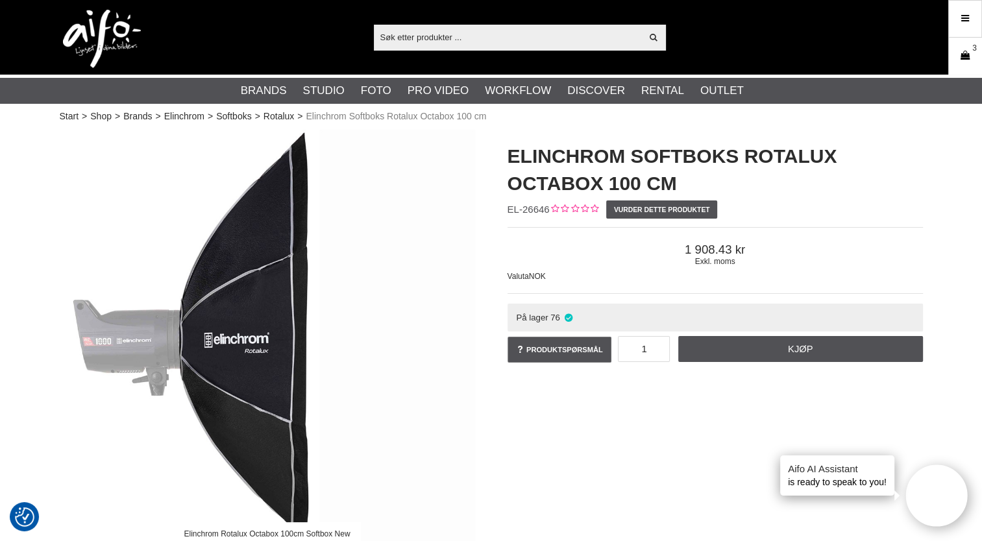
click at [967, 58] on icon at bounding box center [964, 56] width 13 height 14
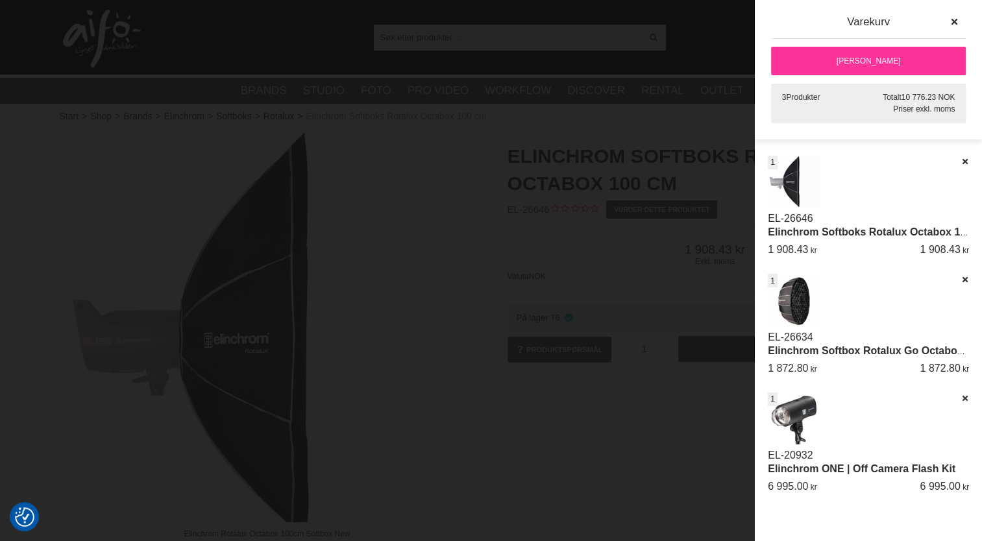
click at [801, 304] on img at bounding box center [794, 300] width 53 height 53
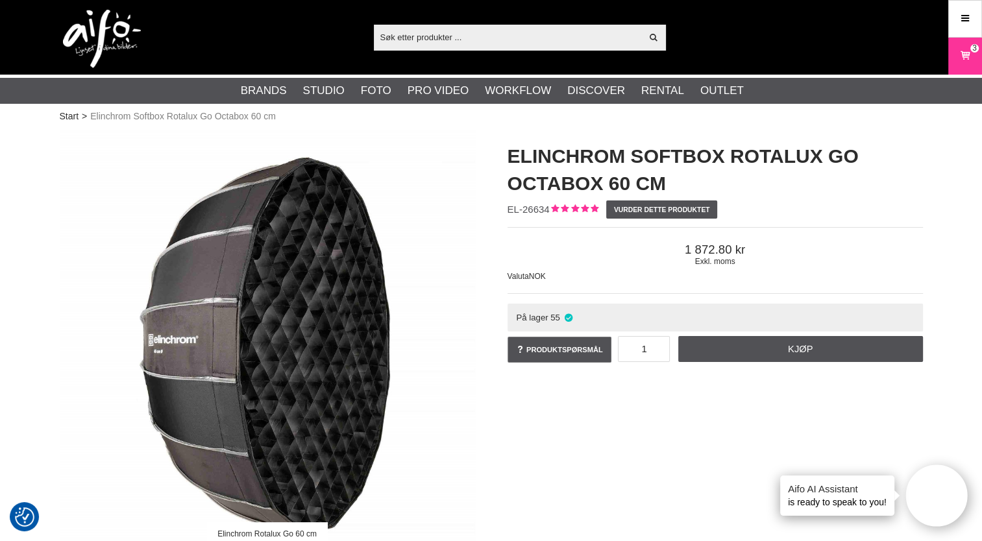
click at [428, 38] on input "text" at bounding box center [508, 36] width 268 height 19
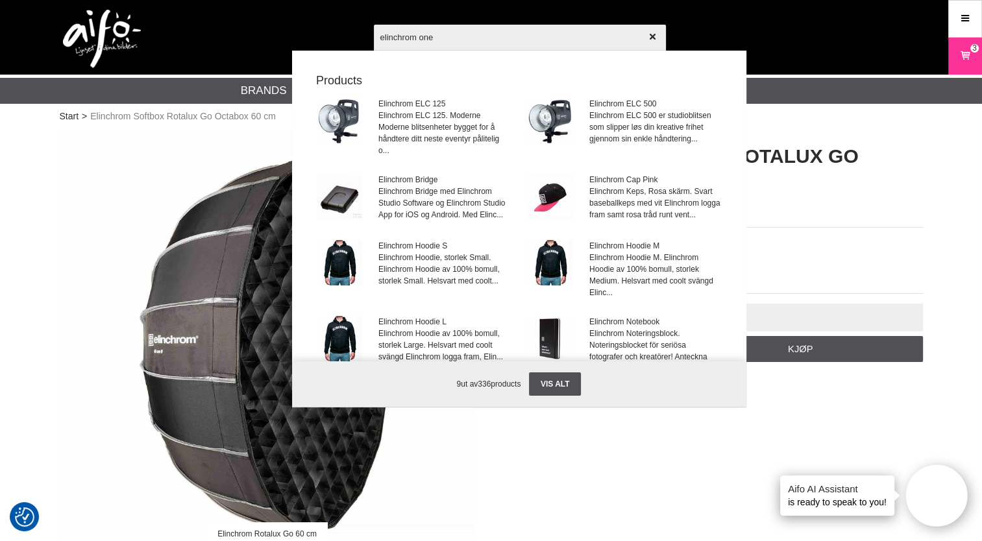
click at [453, 43] on input "elinchrom one" at bounding box center [520, 36] width 292 height 45
type input "elinchrom one"
click at [171, 152] on div at bounding box center [491, 270] width 982 height 541
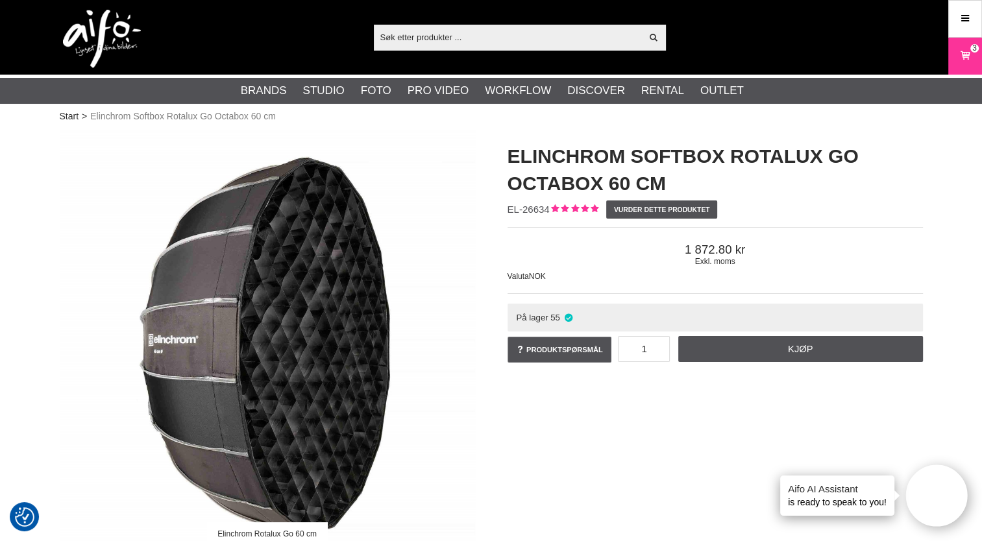
click at [394, 44] on input "text" at bounding box center [508, 36] width 268 height 19
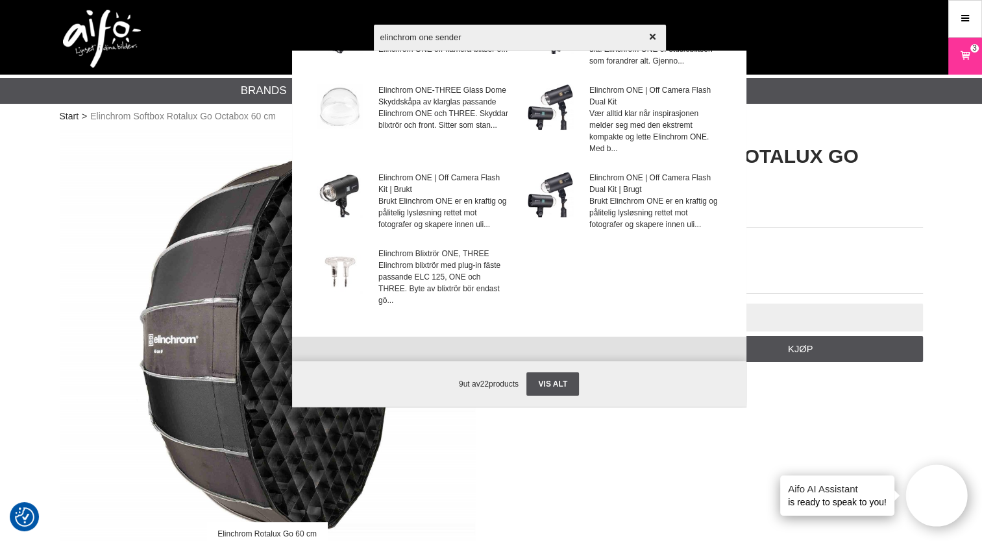
scroll to position [182, 0]
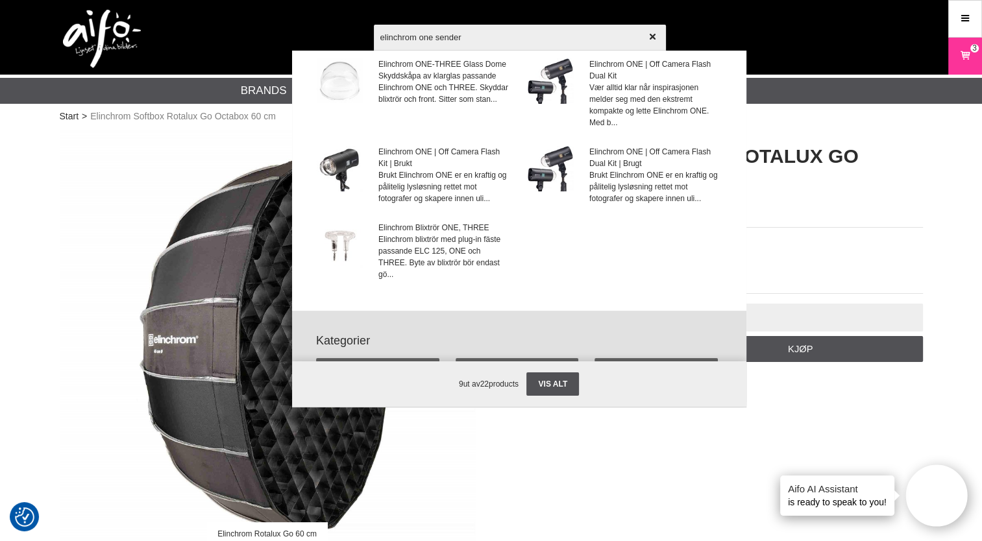
click at [478, 37] on input "elinchrom one sender" at bounding box center [520, 36] width 292 height 45
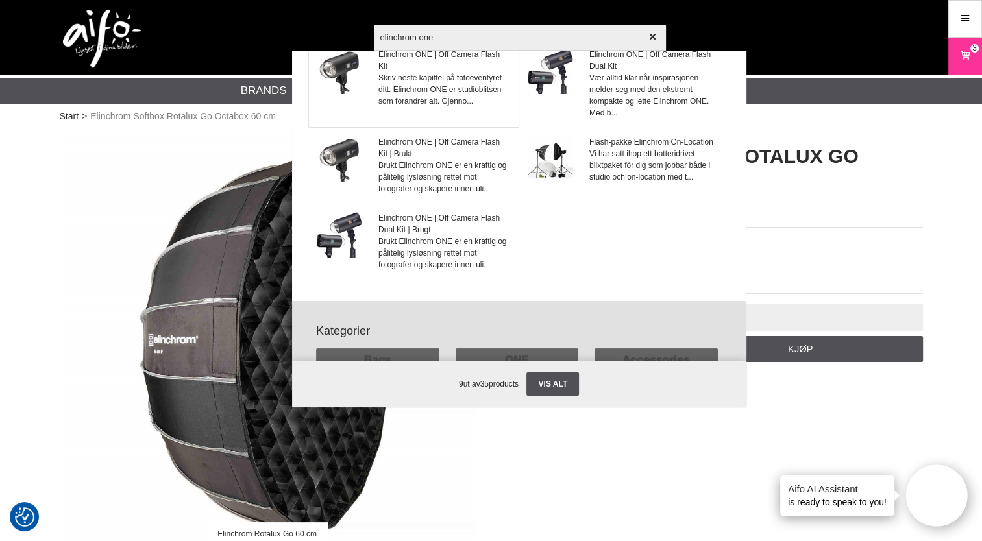
type input "elinchrom one"
click at [408, 72] on span "Elinchrom ONE | Off Camera Flash Kit" at bounding box center [444, 60] width 132 height 23
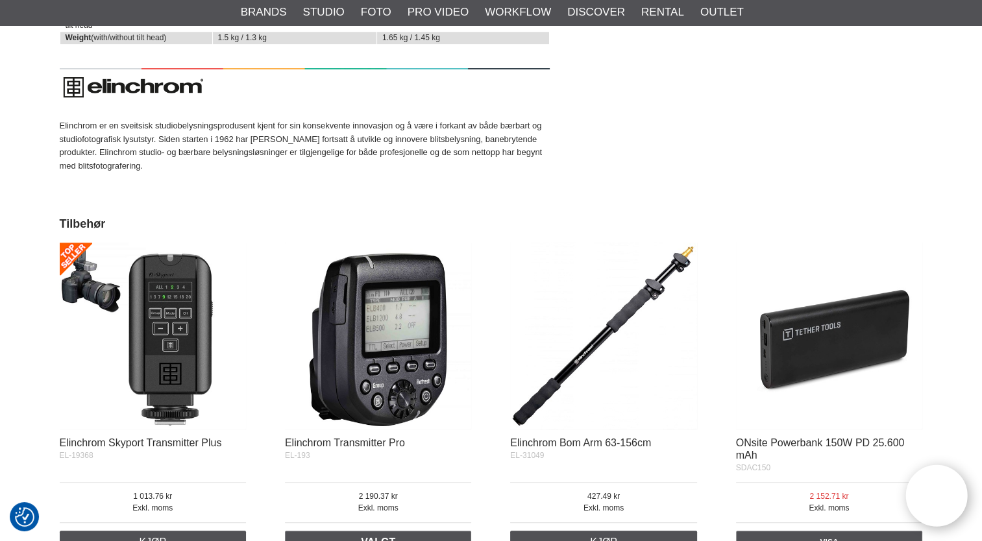
scroll to position [5986, 0]
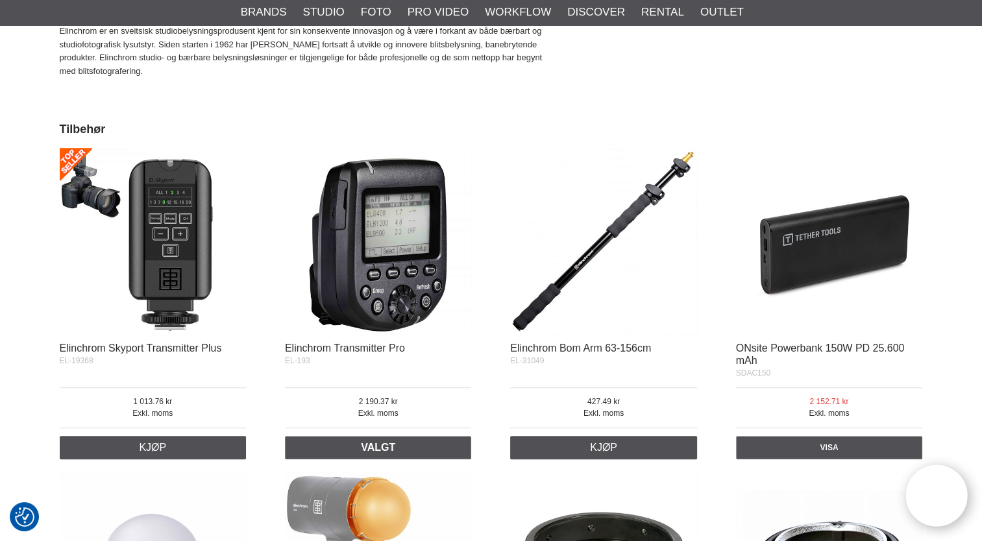
click at [166, 282] on img at bounding box center [153, 241] width 187 height 187
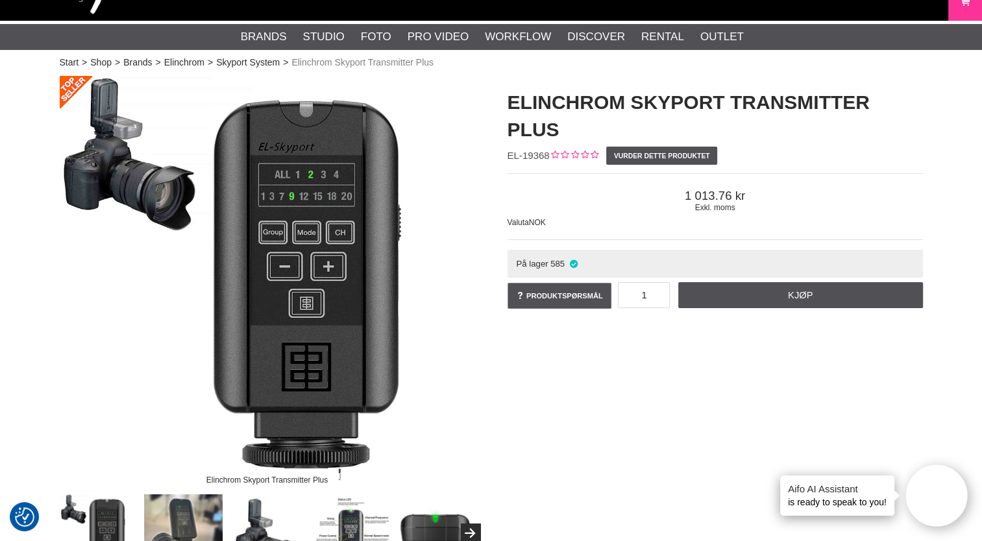
scroll to position [57, 0]
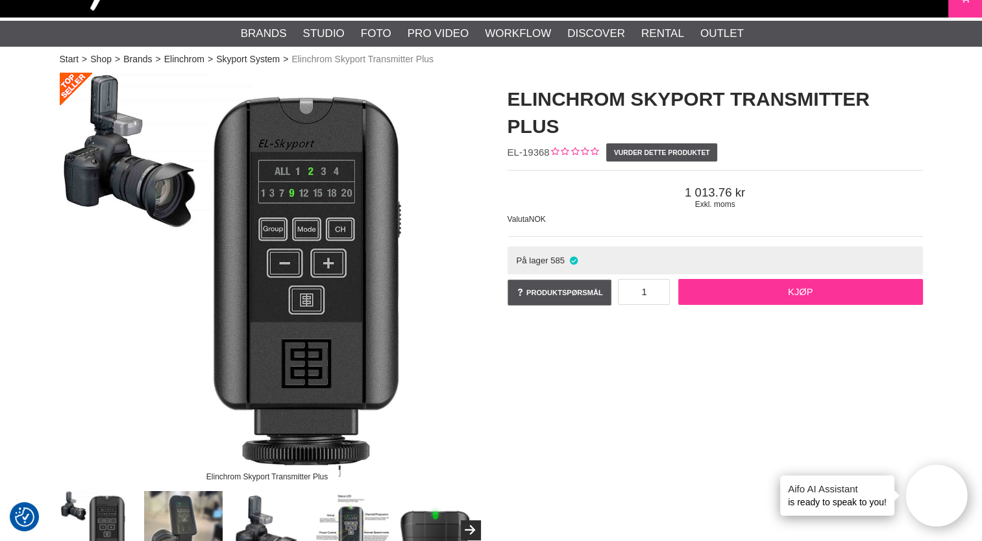
click at [790, 295] on link "Kjøp" at bounding box center [800, 292] width 245 height 26
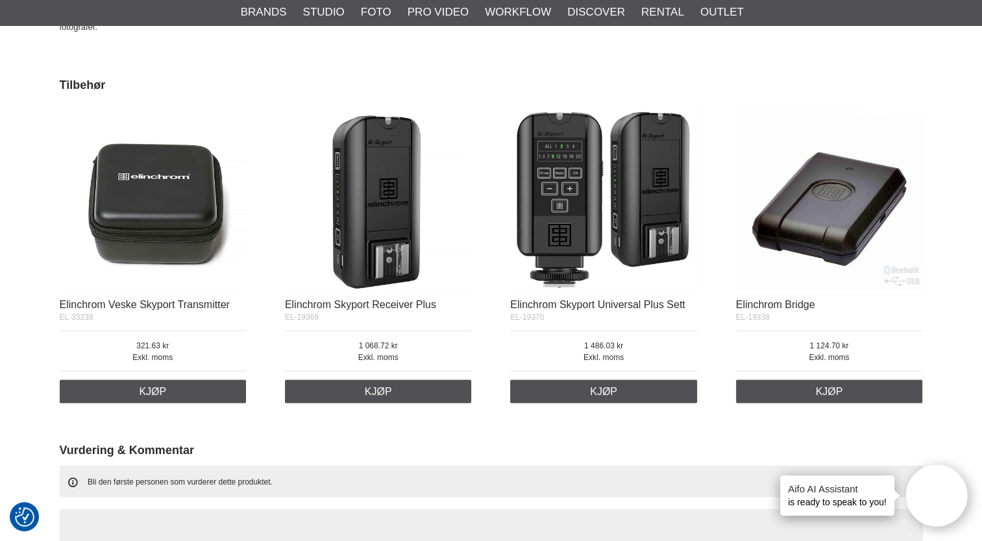
scroll to position [2341, 0]
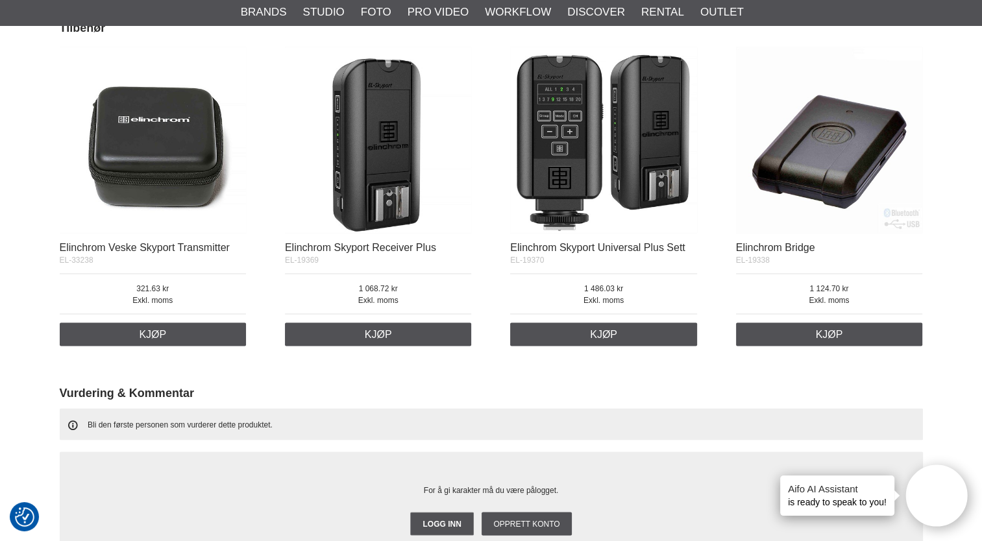
click at [588, 143] on img at bounding box center [603, 140] width 187 height 187
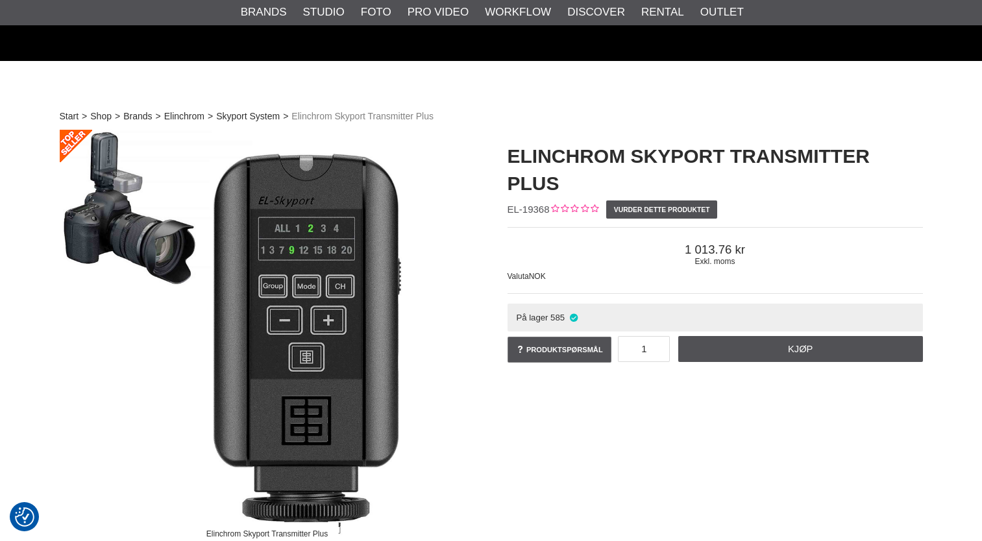
scroll to position [2341, 0]
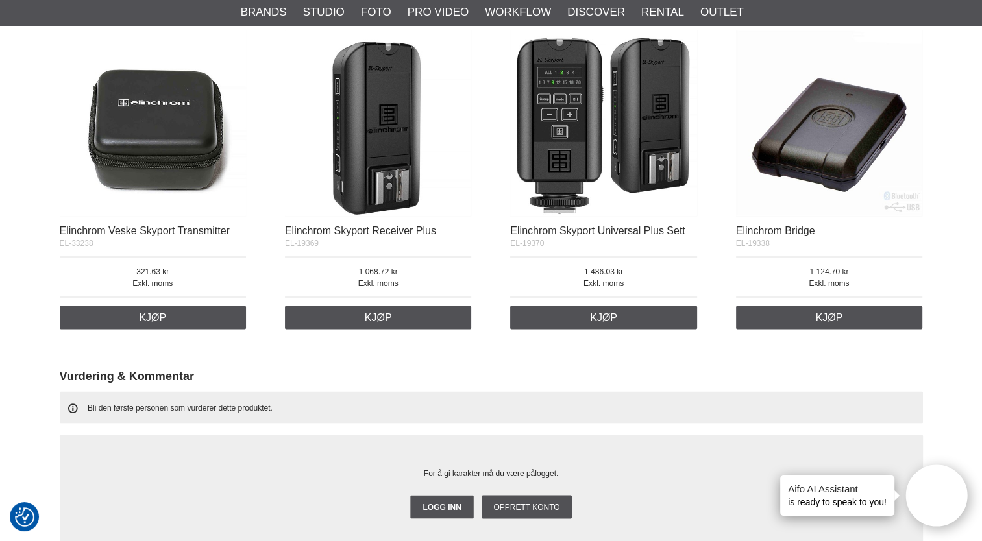
click at [817, 134] on img at bounding box center [829, 123] width 187 height 187
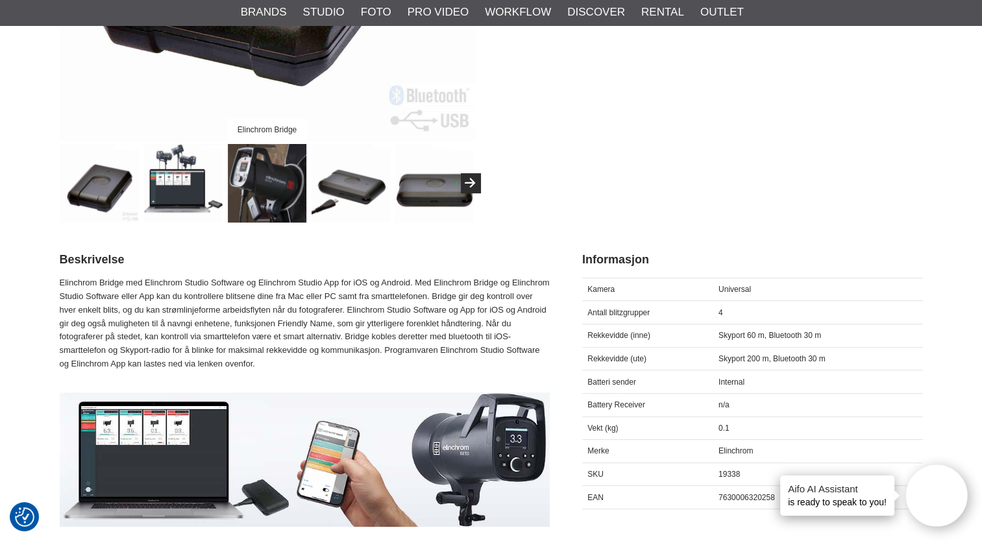
scroll to position [509, 0]
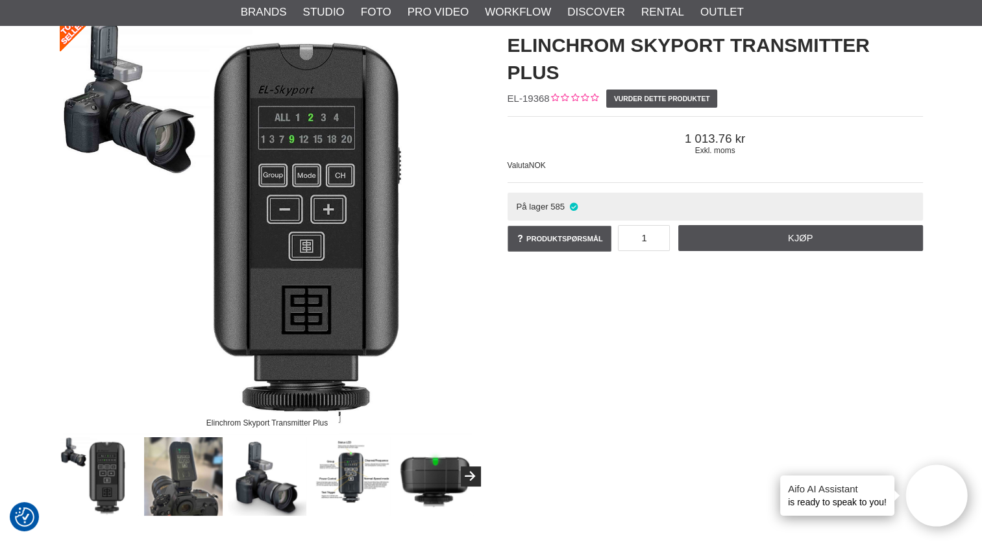
scroll to position [51, 0]
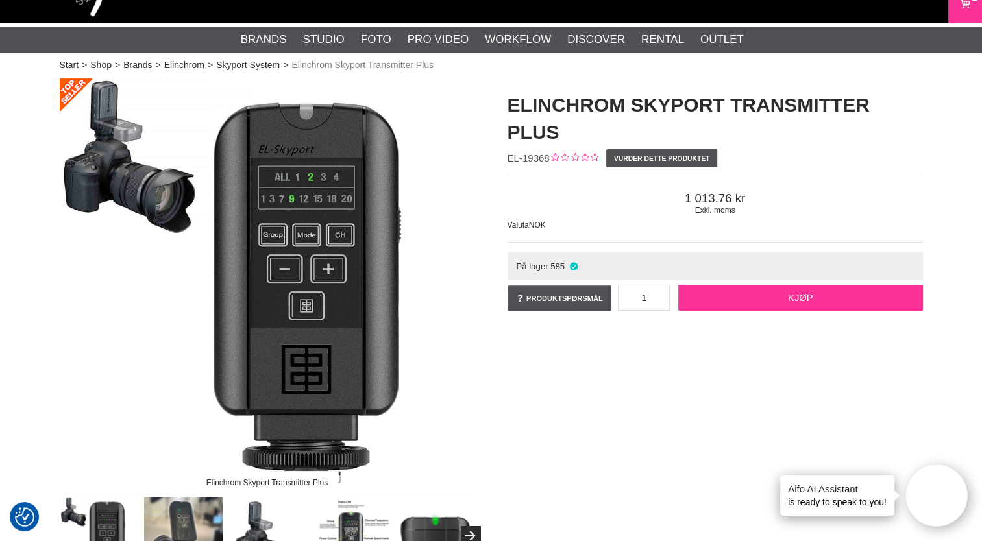
click at [766, 295] on link "Kjøp" at bounding box center [800, 298] width 245 height 26
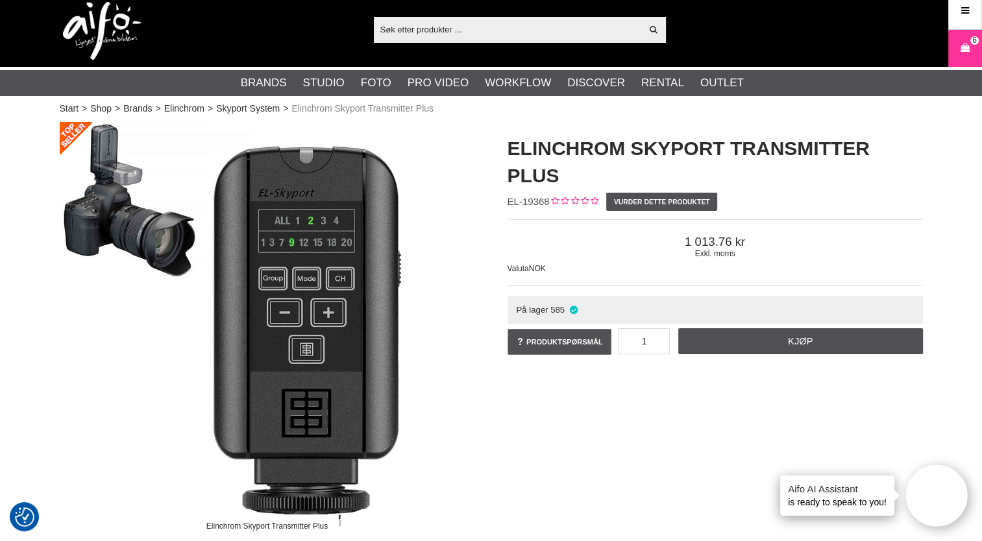
scroll to position [0, 0]
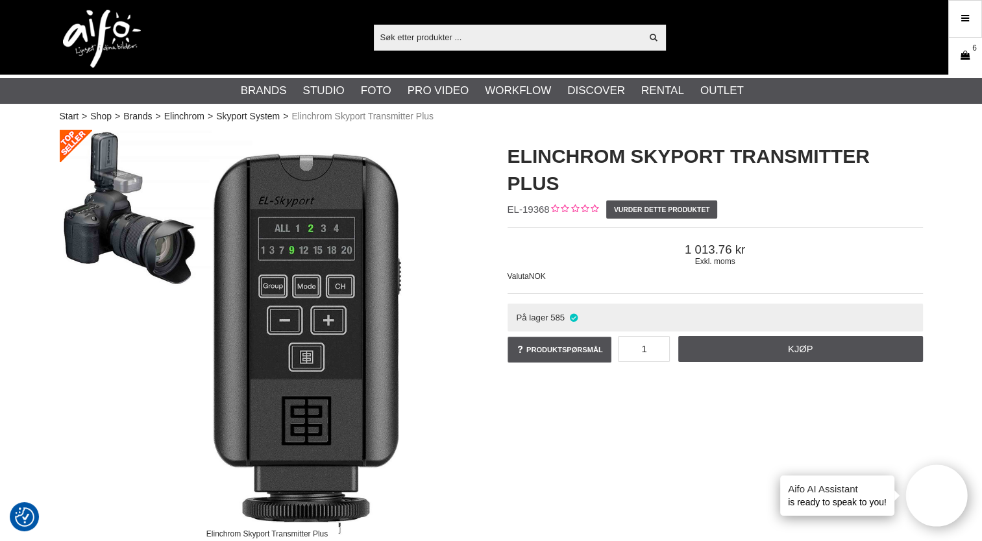
click at [963, 51] on icon at bounding box center [964, 56] width 13 height 14
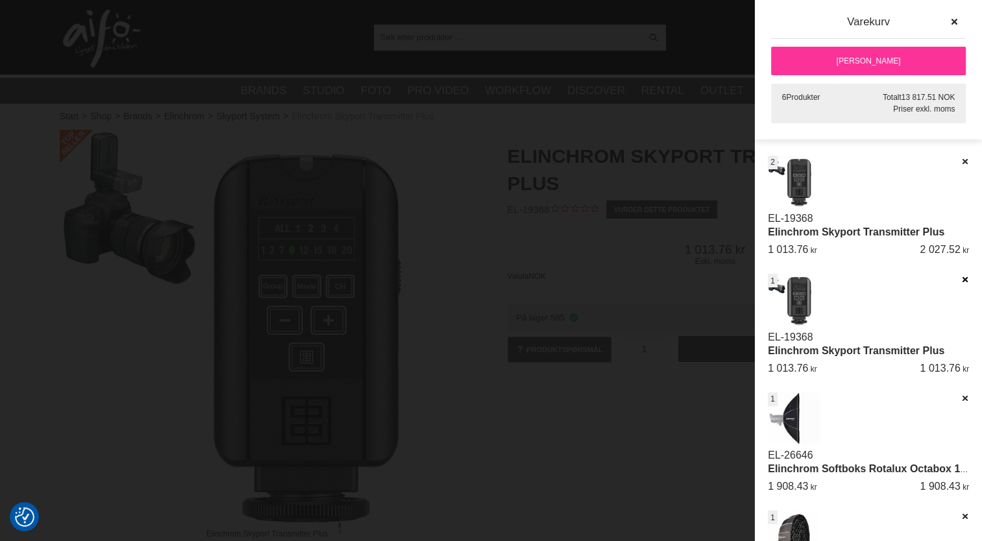
click at [960, 279] on icon at bounding box center [964, 279] width 8 height 9
click at [890, 58] on link "[PERSON_NAME]" at bounding box center [868, 61] width 195 height 29
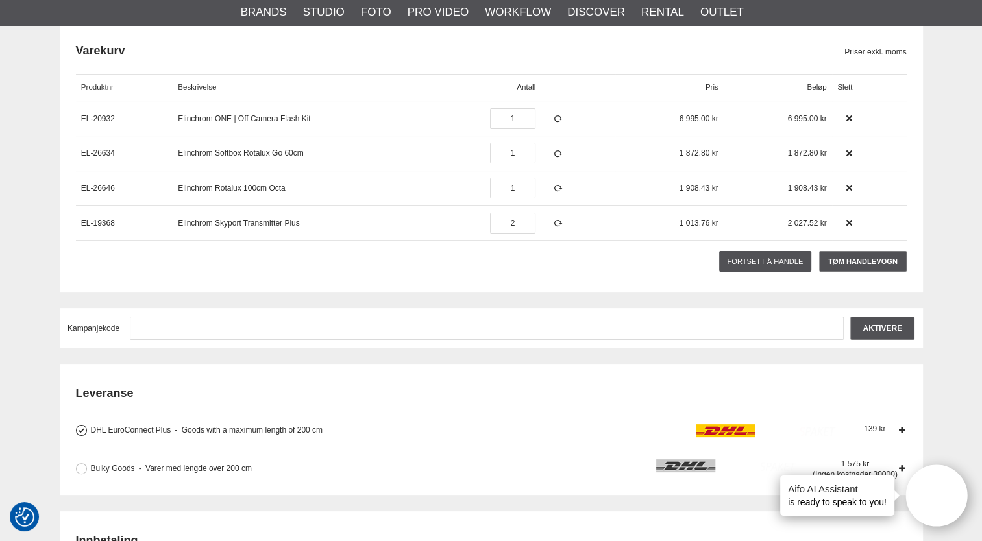
scroll to position [219, 0]
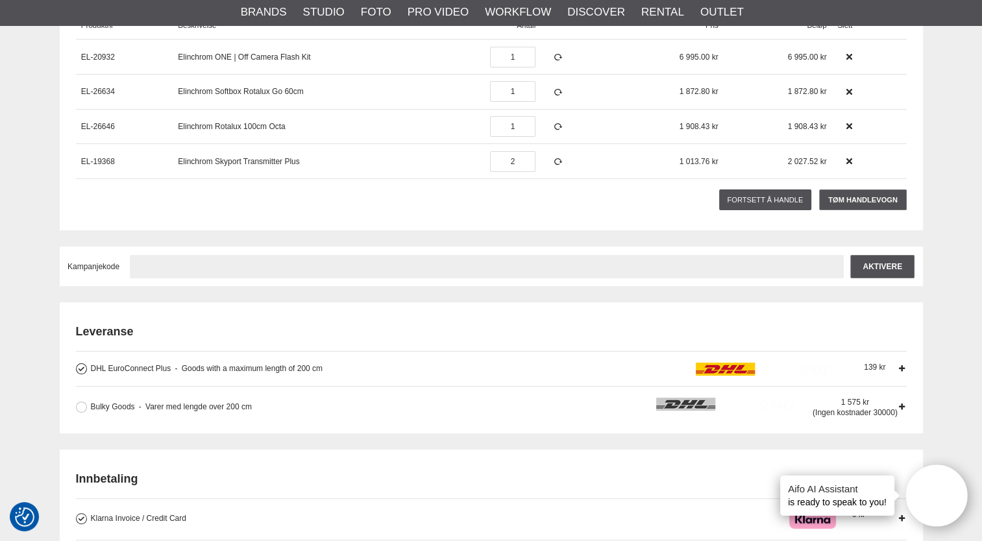
click at [202, 268] on input "text" at bounding box center [487, 266] width 714 height 23
click at [132, 268] on input "text" at bounding box center [487, 266] width 714 height 23
paste input "TA2025"
type input "TA2025"
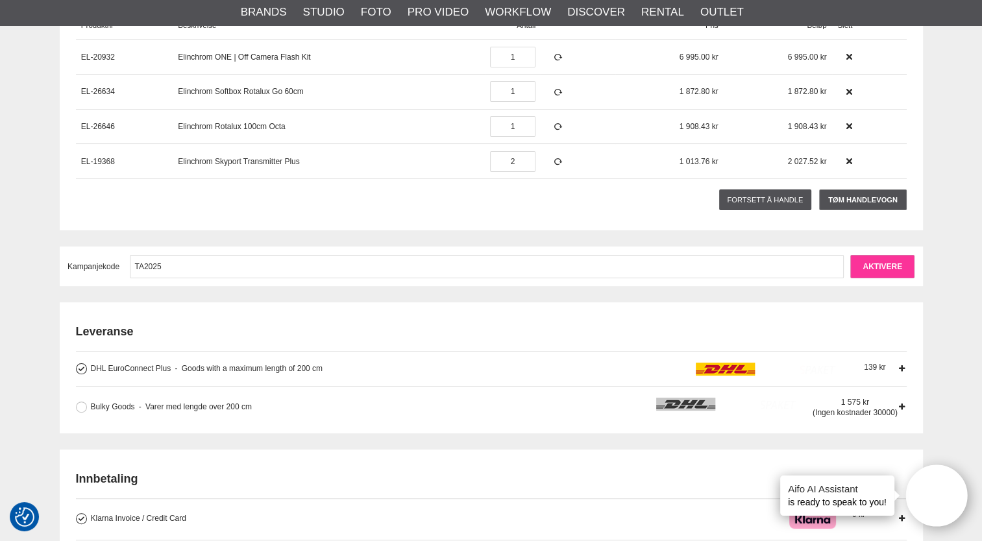
click at [883, 269] on input "Aktivere" at bounding box center [882, 266] width 64 height 23
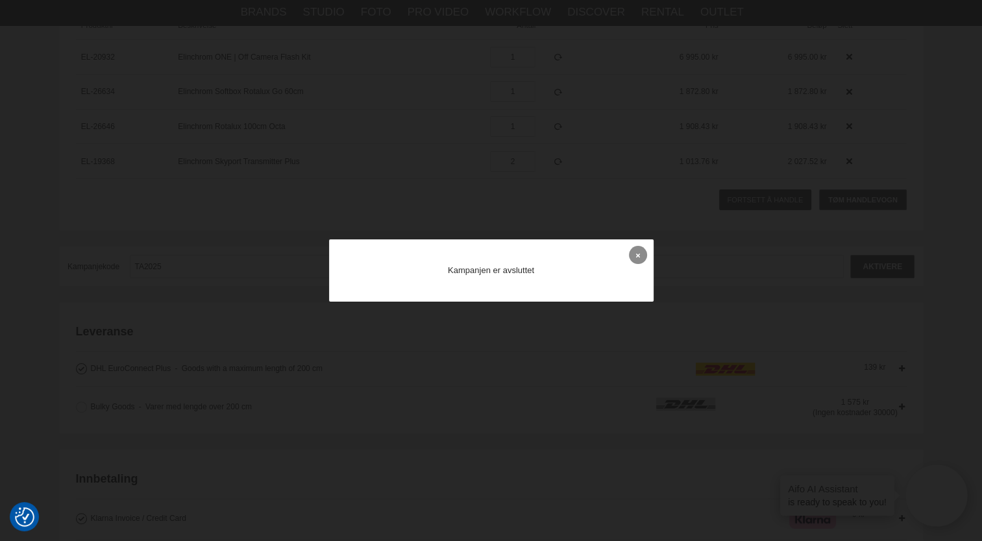
click at [634, 255] on link at bounding box center [638, 255] width 18 height 18
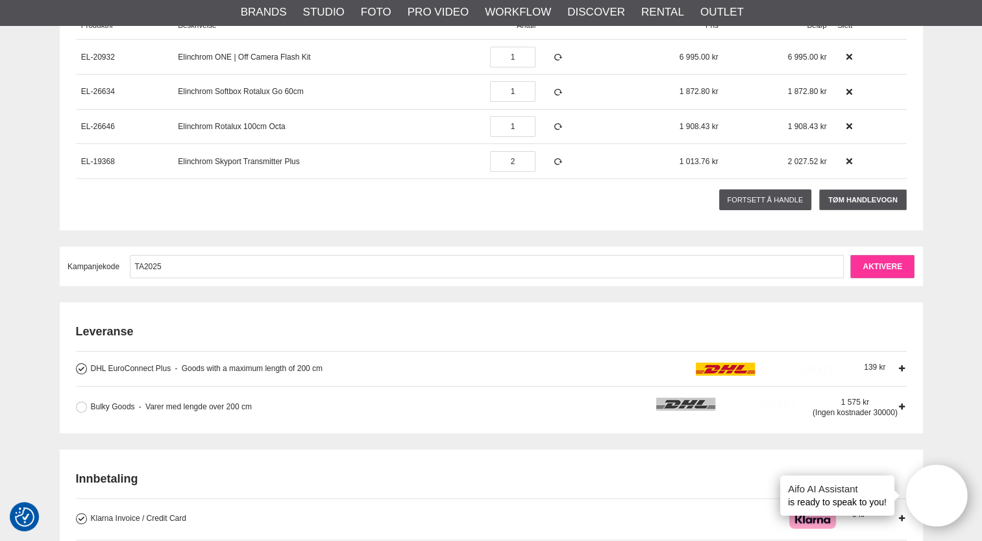
click at [887, 264] on input "Aktivere" at bounding box center [882, 266] width 64 height 23
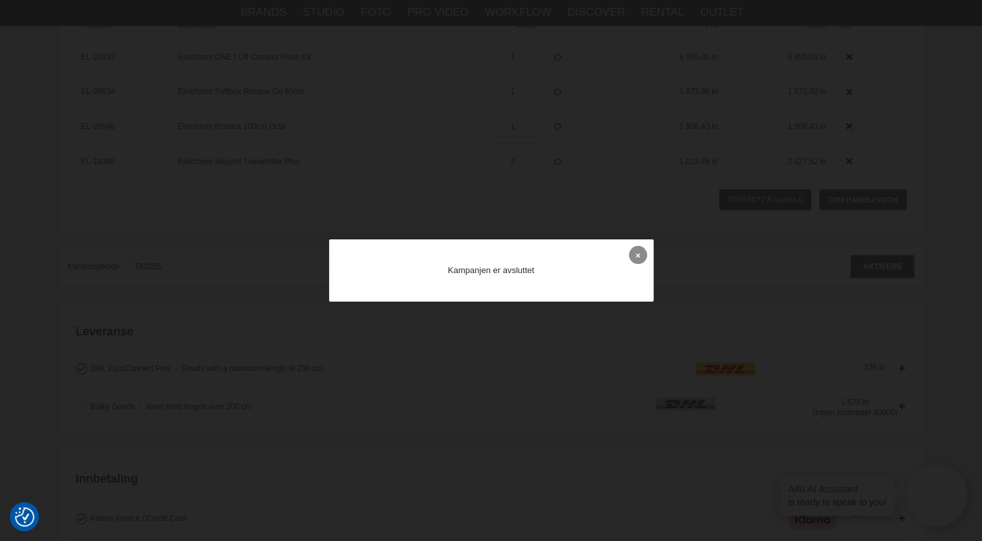
click at [641, 258] on link at bounding box center [638, 255] width 18 height 18
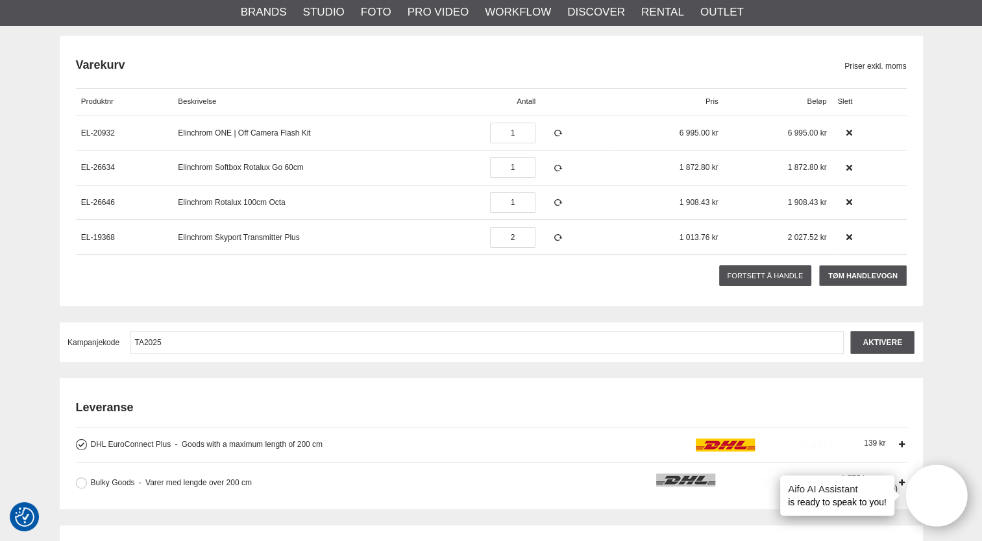
scroll to position [146, 0]
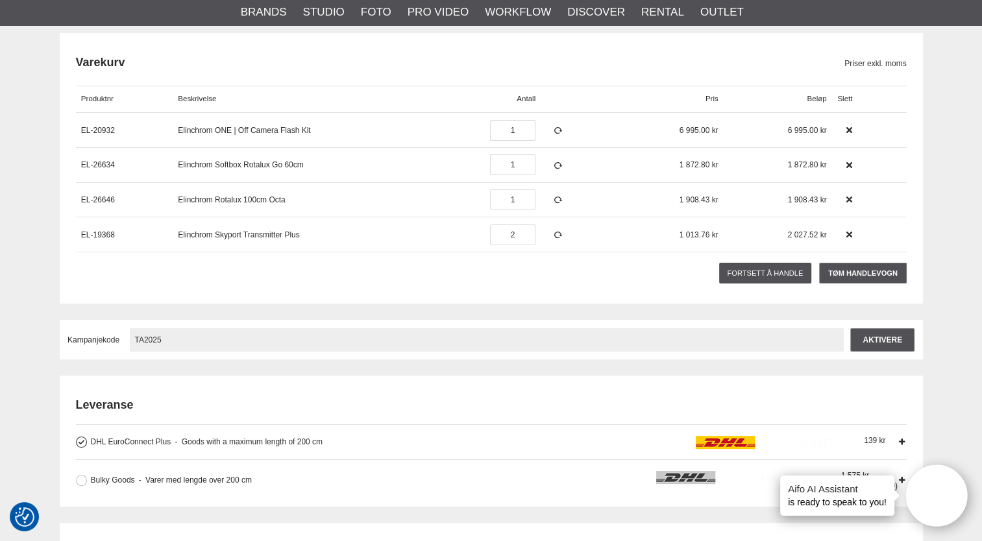
click at [173, 333] on input "TA2025" at bounding box center [487, 339] width 714 height 23
type input "T"
type input "TA2025"
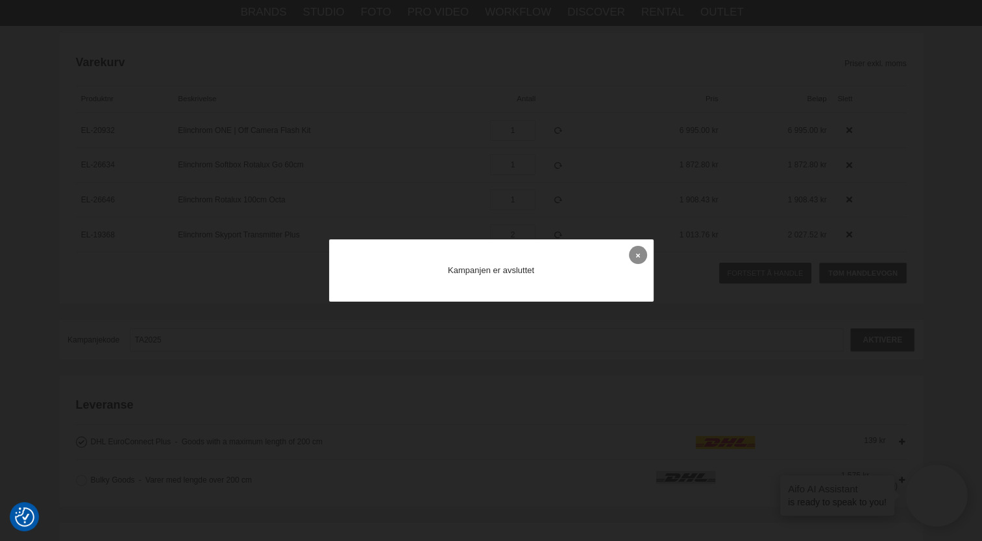
click at [638, 256] on icon at bounding box center [638, 255] width 4 height 7
